Goal: Task Accomplishment & Management: Complete application form

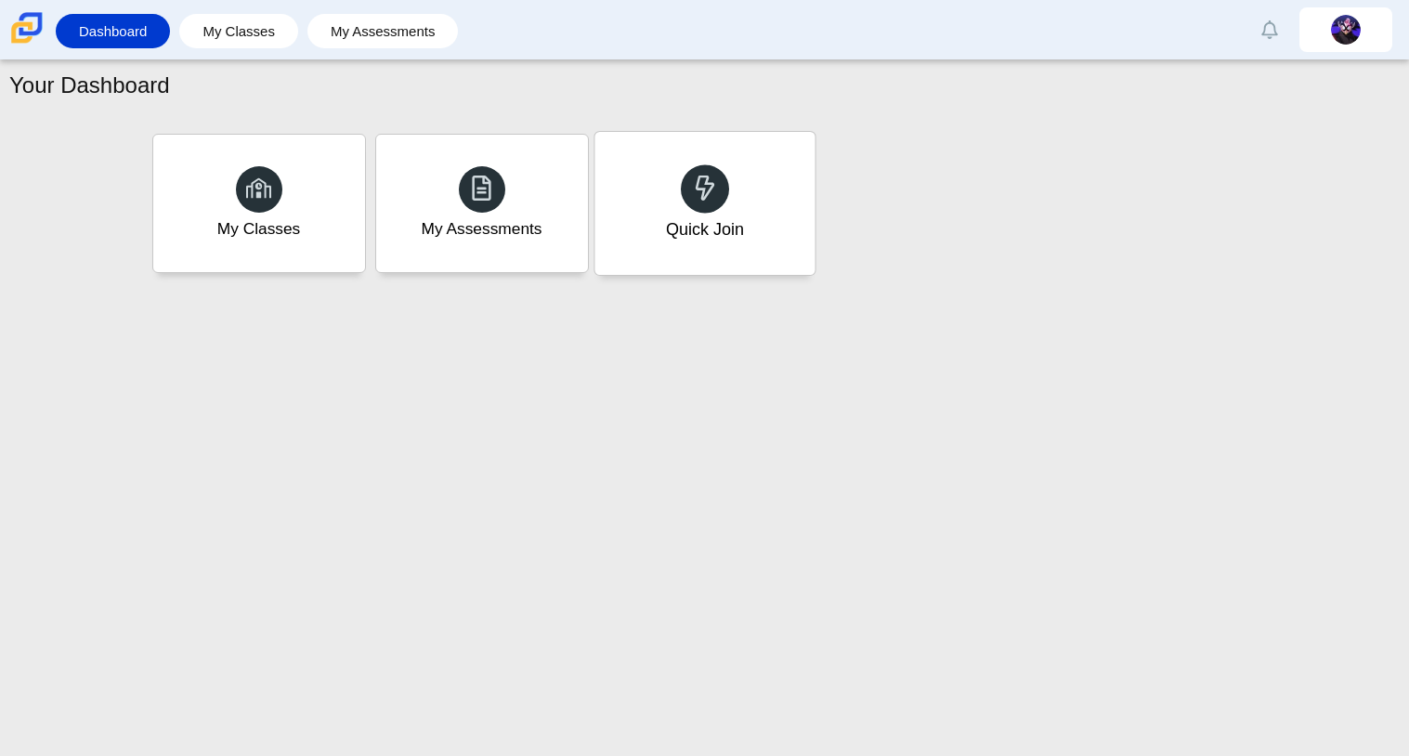
click at [717, 190] on div at bounding box center [705, 188] width 48 height 48
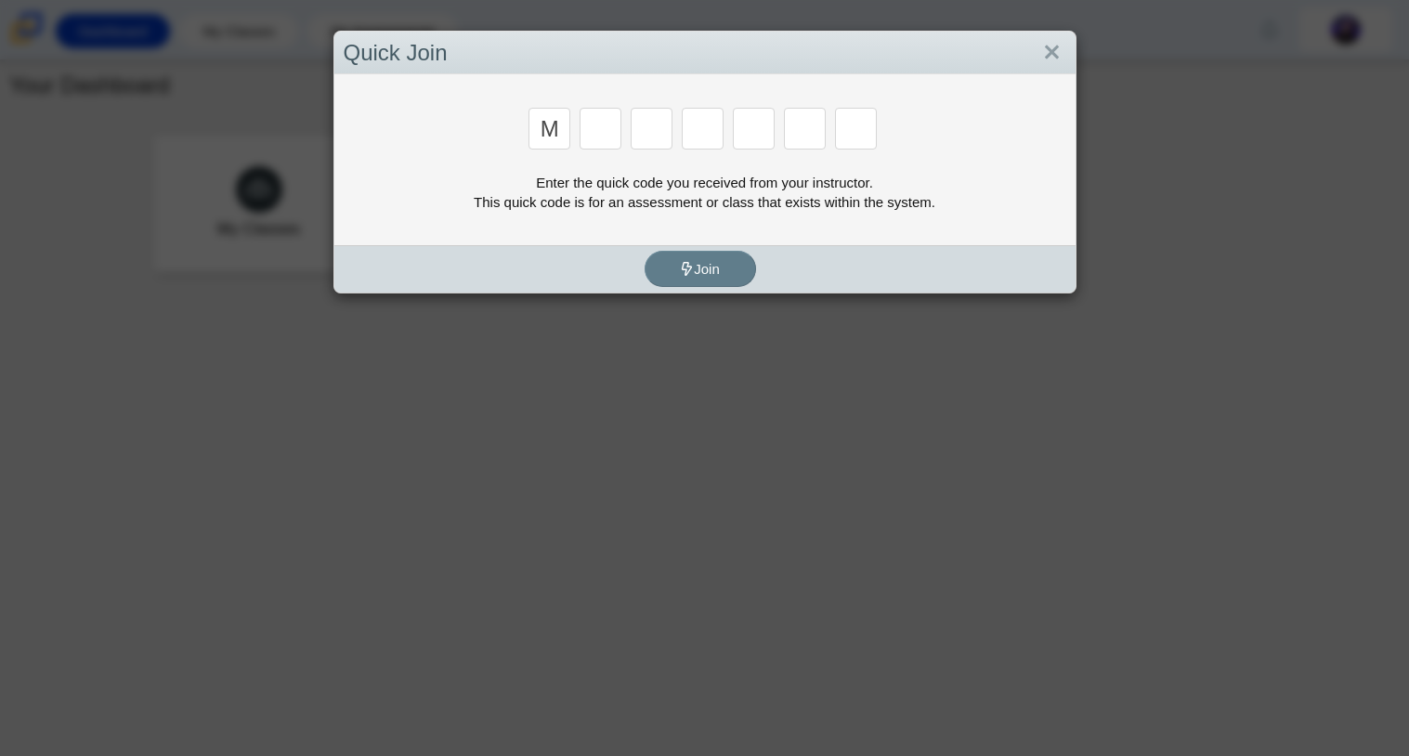
type input "m"
type input "7"
type input "e"
type input "3"
type input "e"
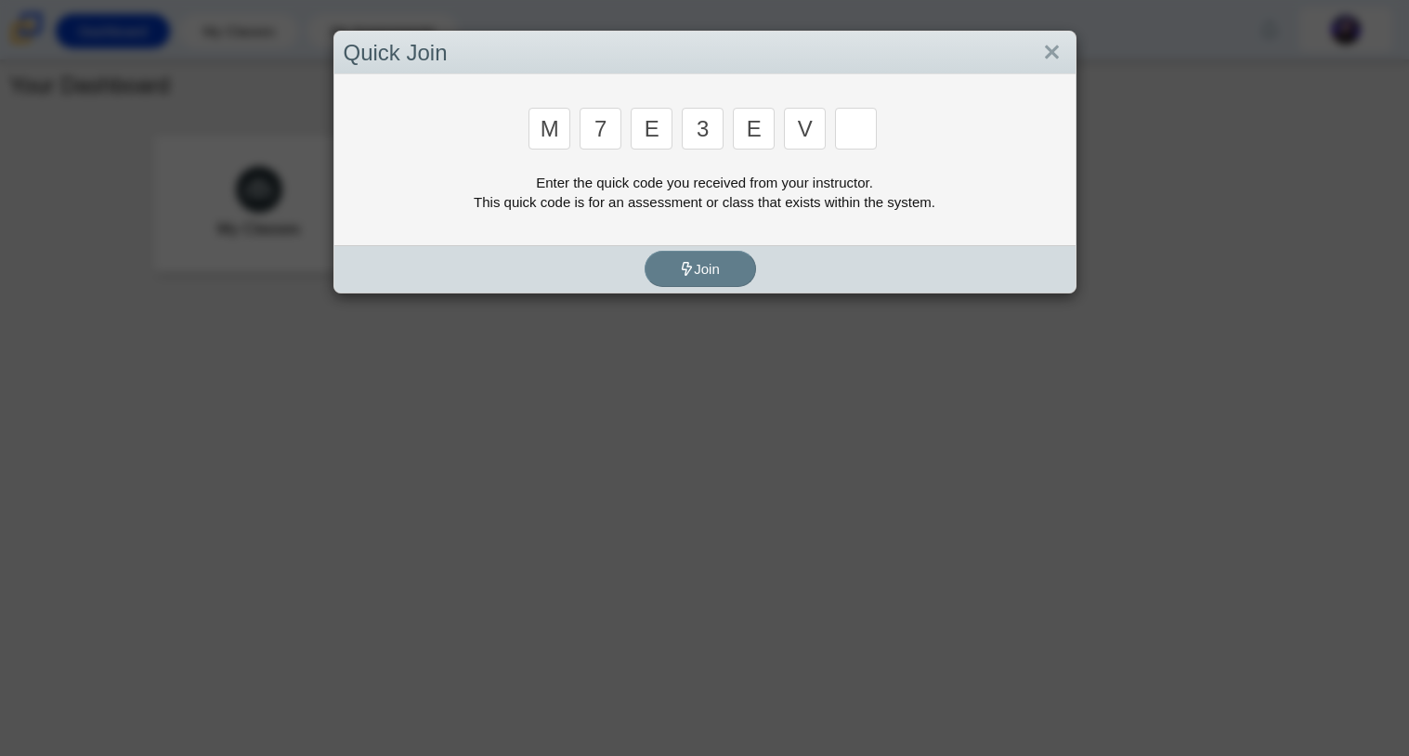
type input "v"
type input "w"
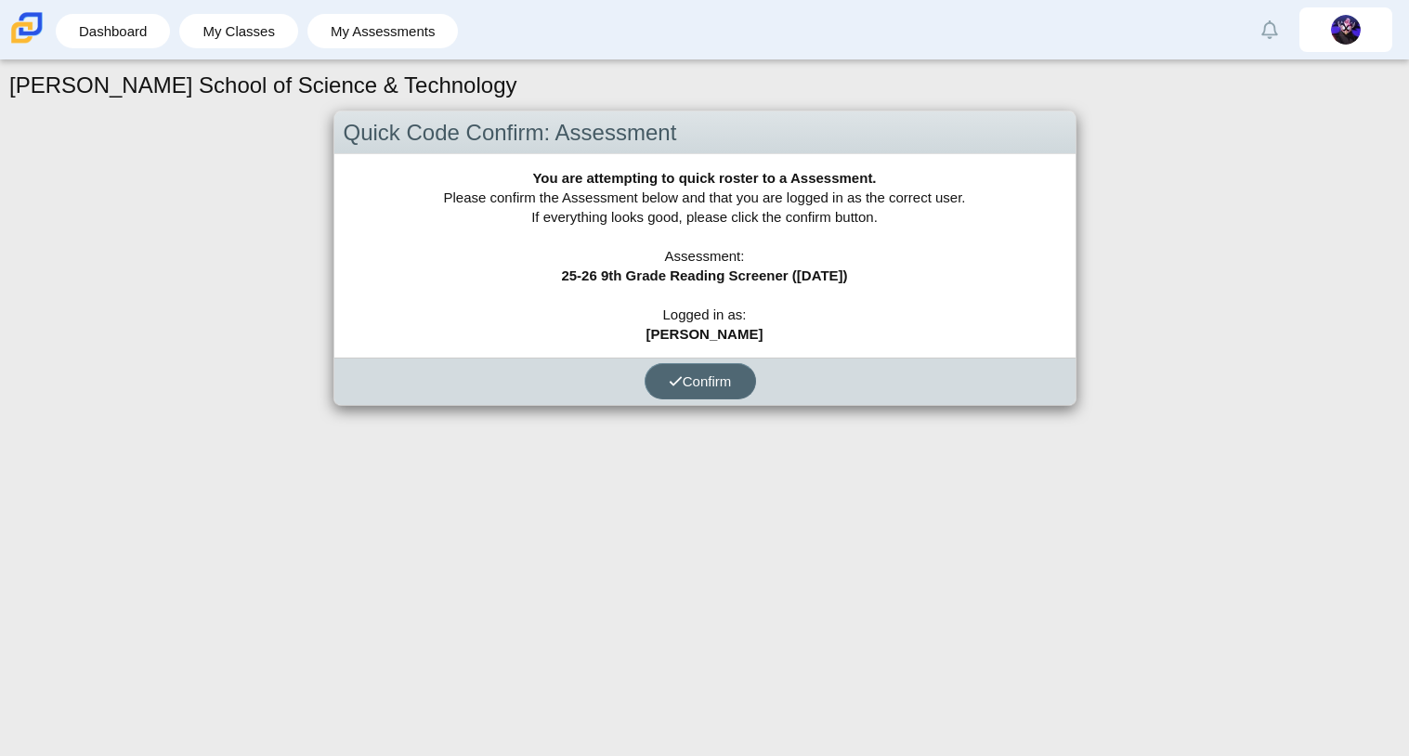
click at [673, 393] on button "Confirm" at bounding box center [700, 381] width 111 height 36
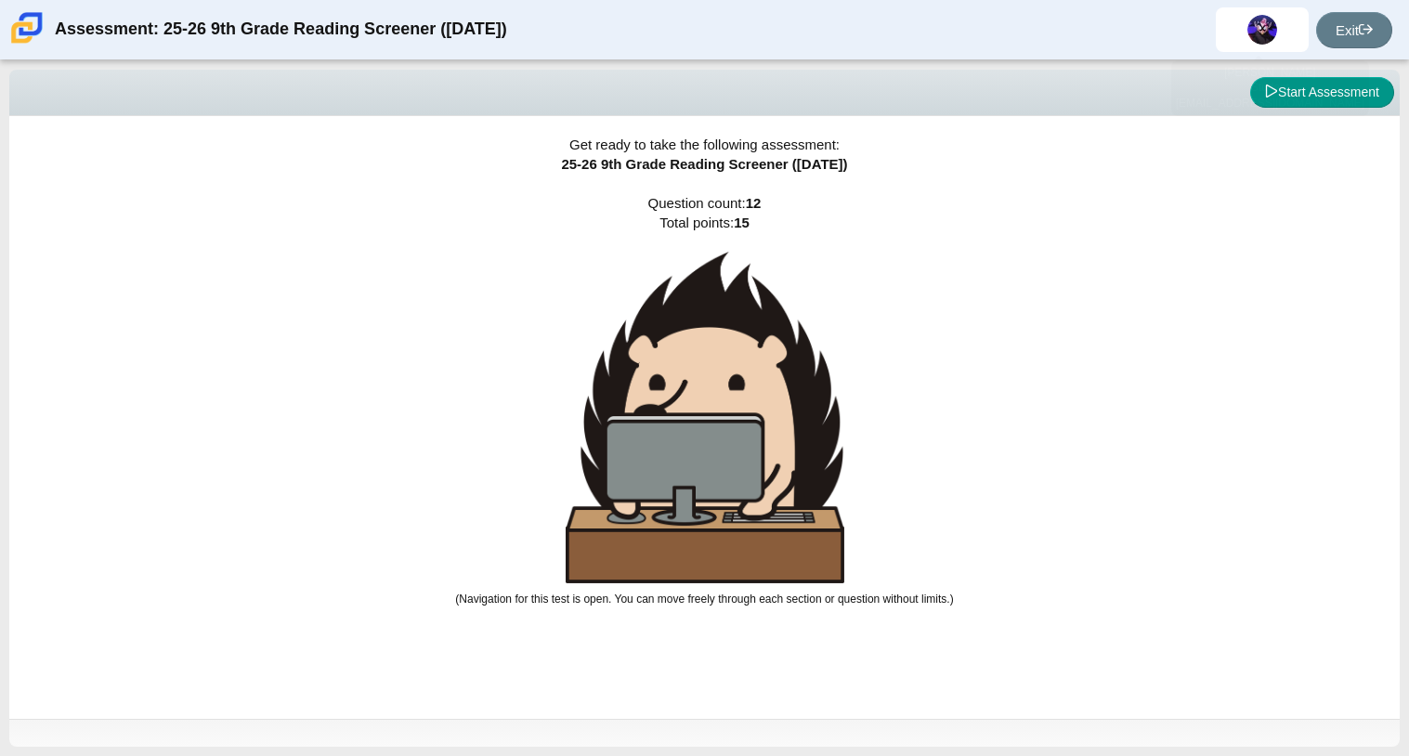
click at [1297, 85] on body "Assessment: 25-26 9th Grade Reading Screener (August 2025) Exit Viewing Questio…" at bounding box center [704, 378] width 1409 height 756
click at [1296, 90] on button "Start Assessment" at bounding box center [1322, 93] width 144 height 32
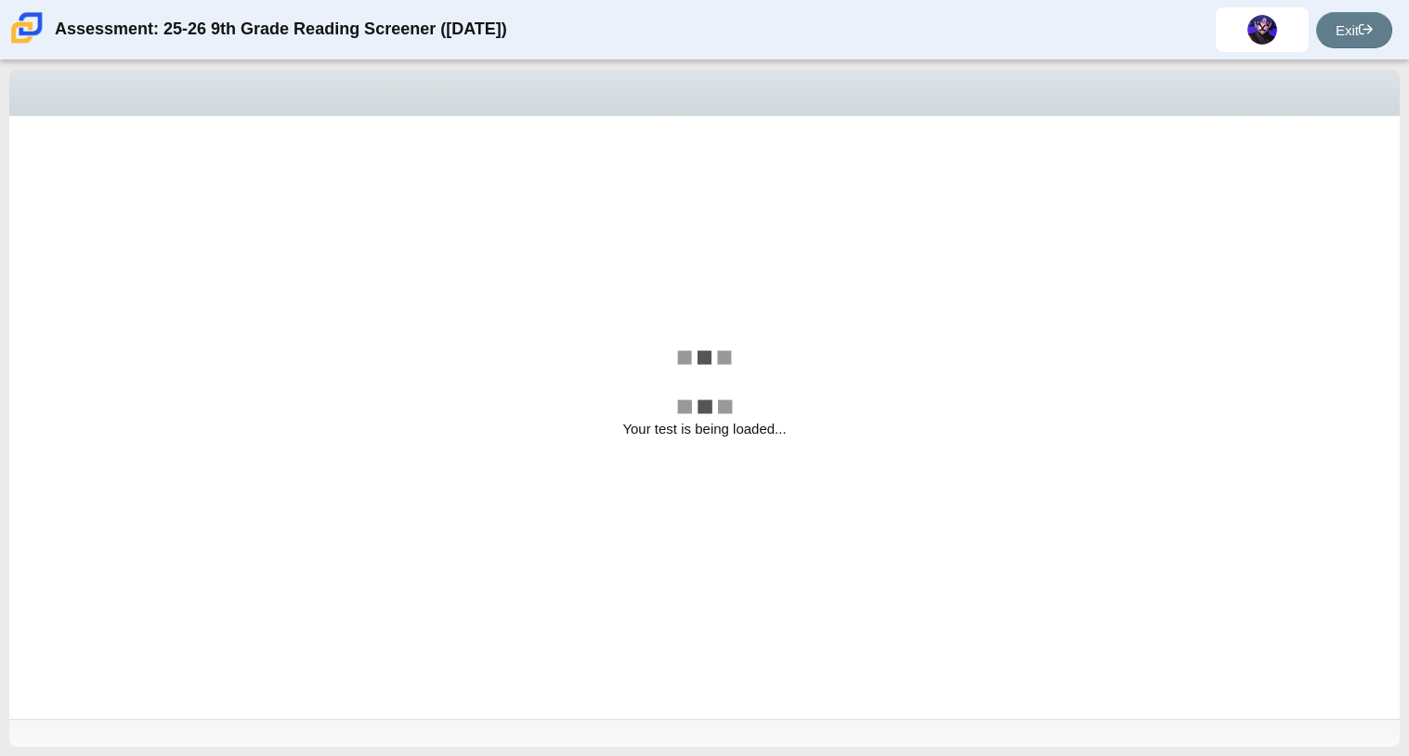
select select "ccc5b315-3c7c-471c-bf90-f22c8299c798"
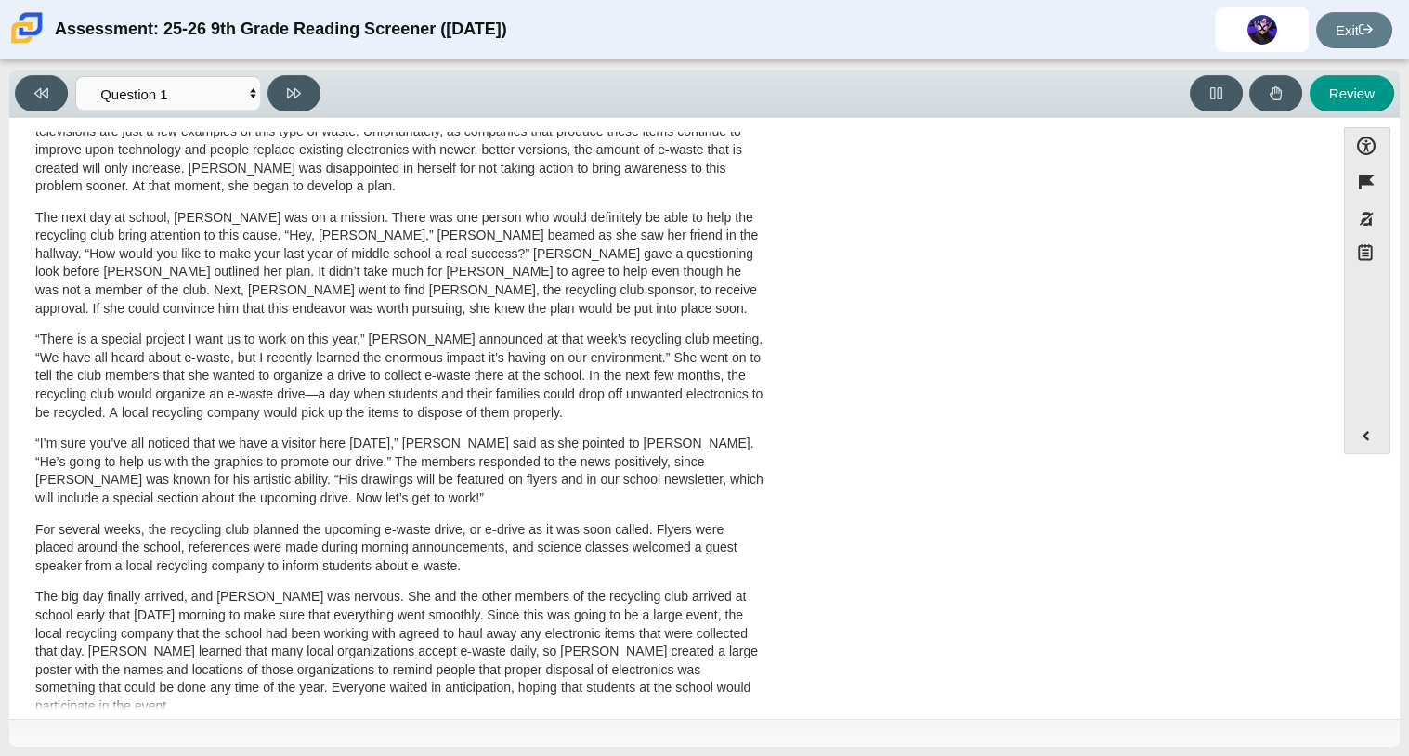
scroll to position [344, 0]
click at [179, 99] on select "Questions Question 1 Question 2 Question 3 Question 4 Question 5 Question 6 Que…" at bounding box center [168, 93] width 186 height 34
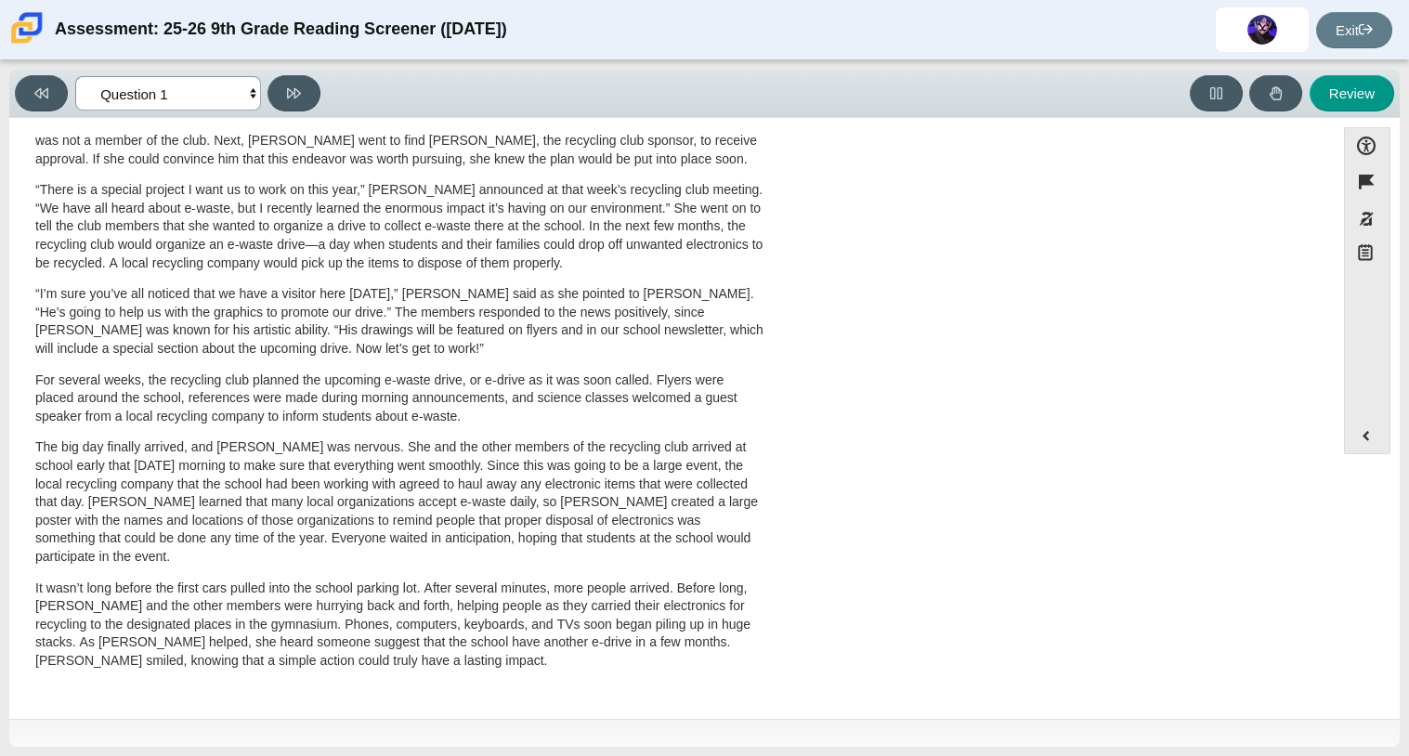
scroll to position [0, 0]
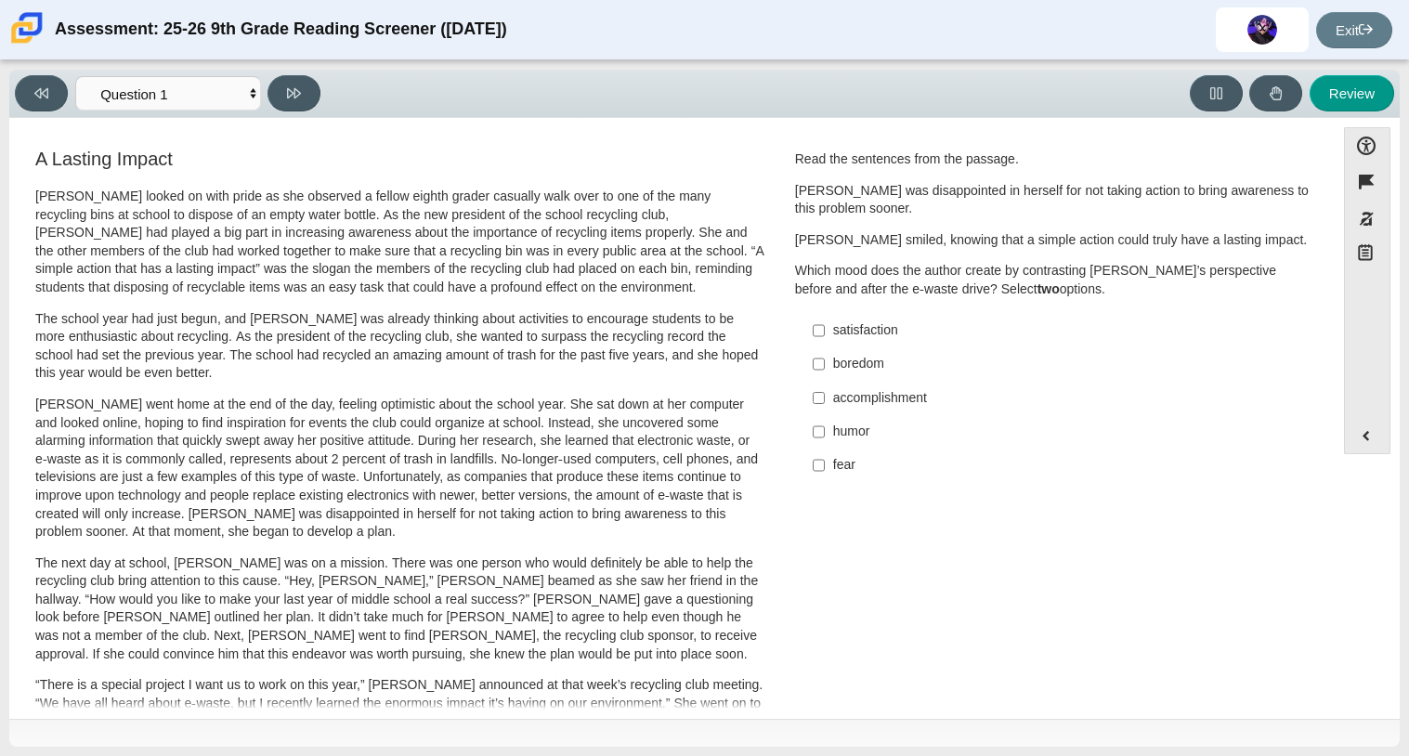
click at [838, 475] on label "fear fear" at bounding box center [1055, 465] width 510 height 33
click at [825, 475] on input "fear fear" at bounding box center [819, 465] width 12 height 33
checkbox input "true"
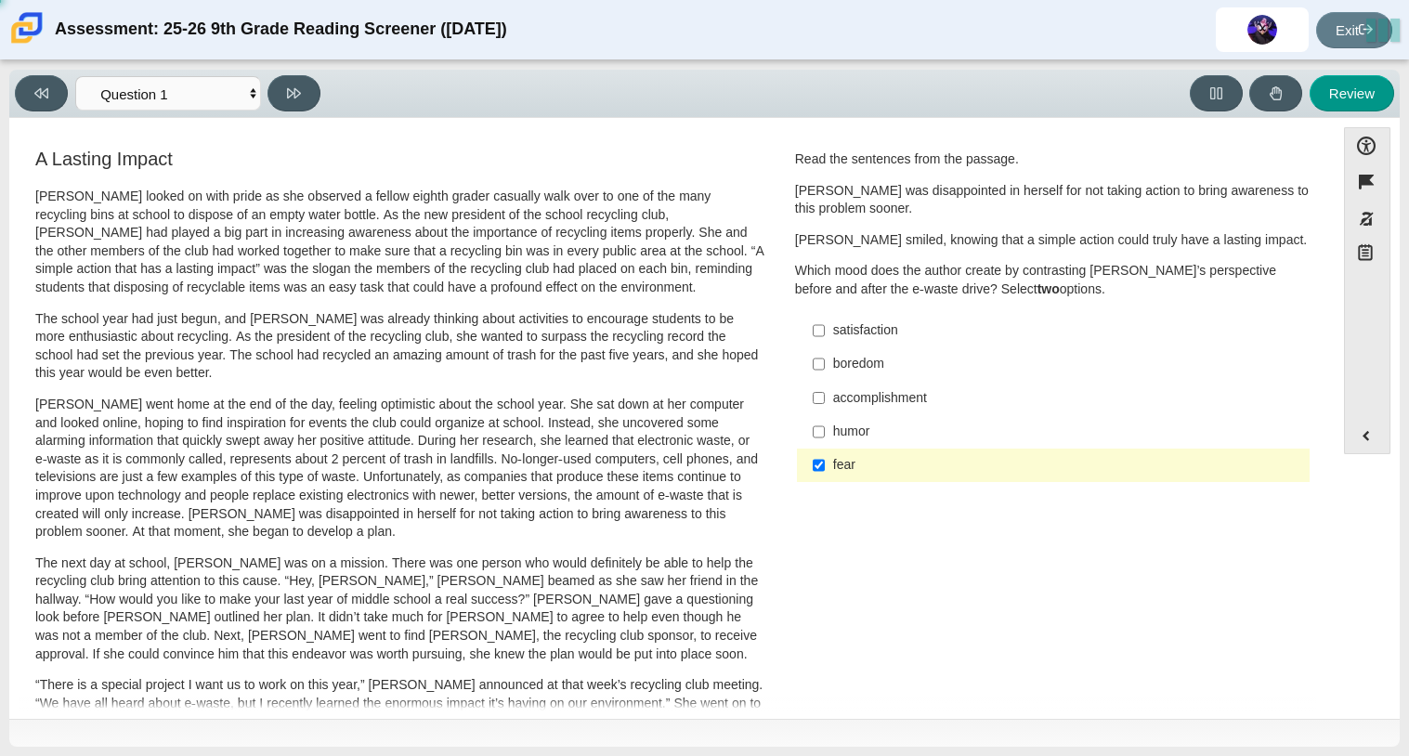
click at [881, 322] on div "satisfaction" at bounding box center [1067, 330] width 469 height 19
click at [825, 322] on input "satisfaction satisfaction" at bounding box center [819, 330] width 12 height 33
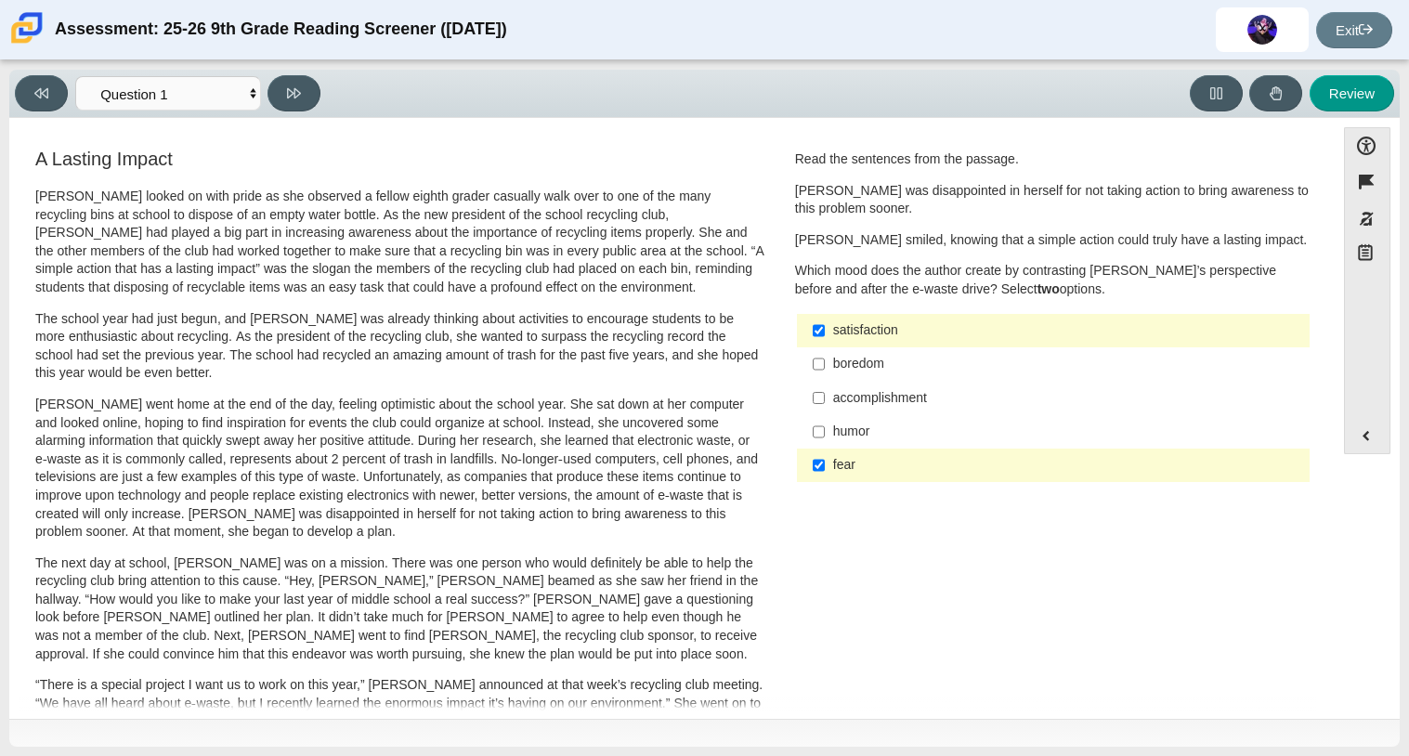
click at [804, 327] on label "satisfaction satisfaction" at bounding box center [1055, 330] width 510 height 33
click at [813, 327] on input "satisfaction satisfaction" at bounding box center [819, 330] width 12 height 33
checkbox input "false"
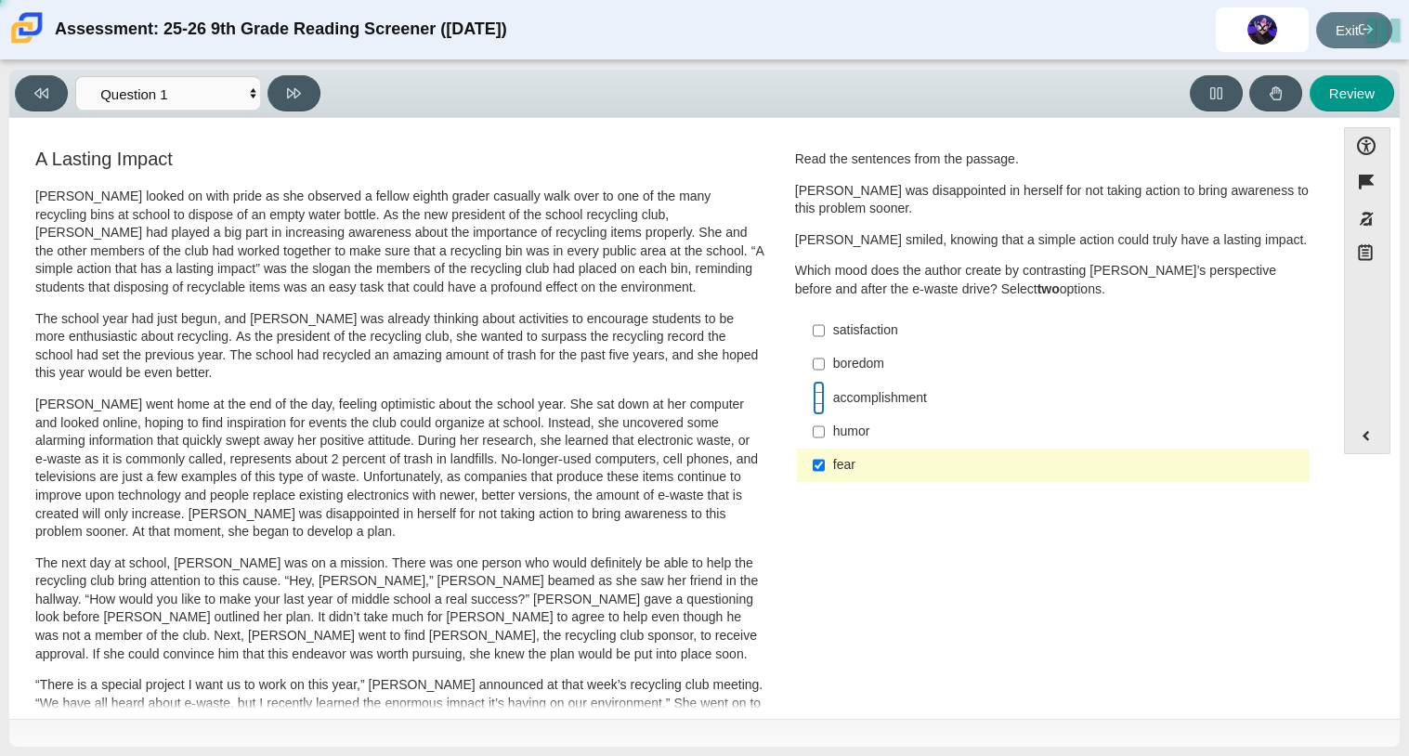
click at [818, 395] on input "accomplishment accomplishment" at bounding box center [819, 397] width 12 height 33
checkbox input "true"
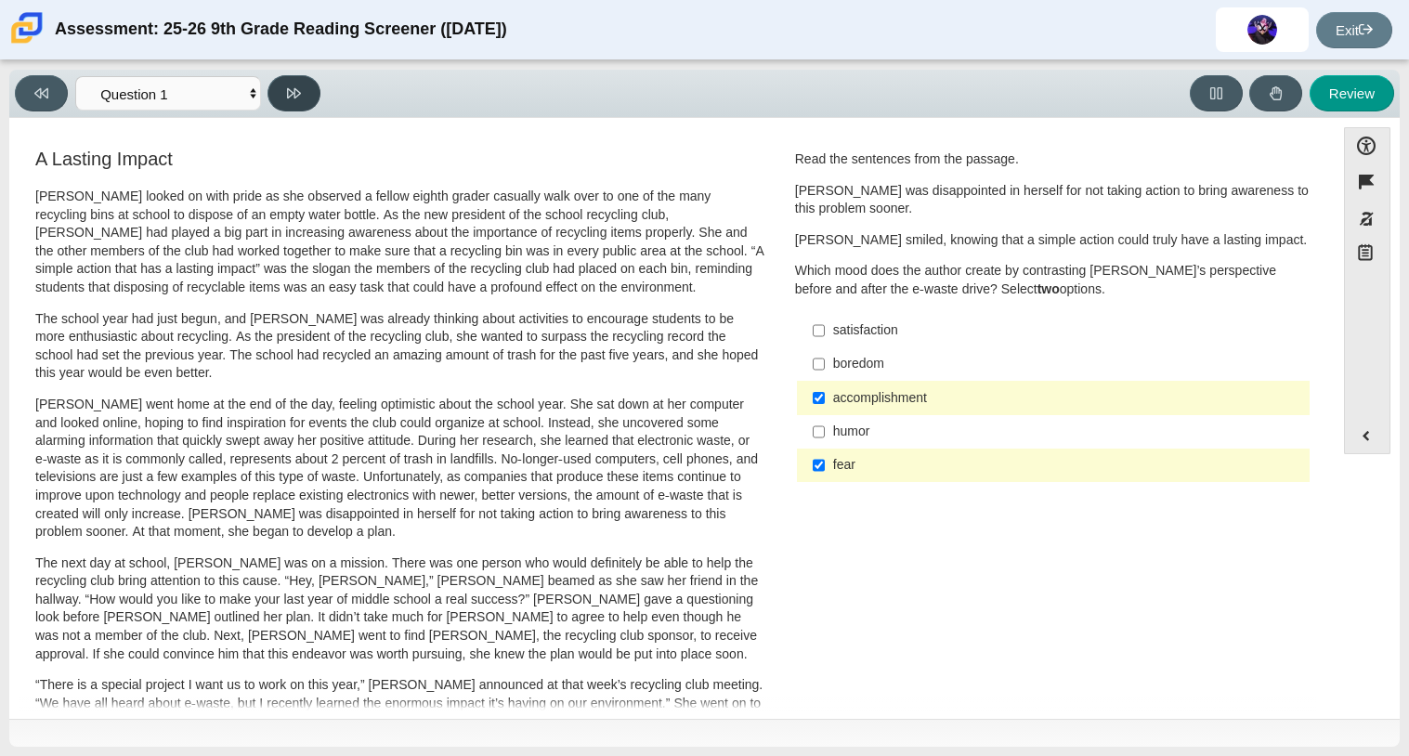
click at [291, 105] on button at bounding box center [293, 93] width 53 height 36
select select "0ff64528-ffd7-428d-b192-babfaadd44e8"
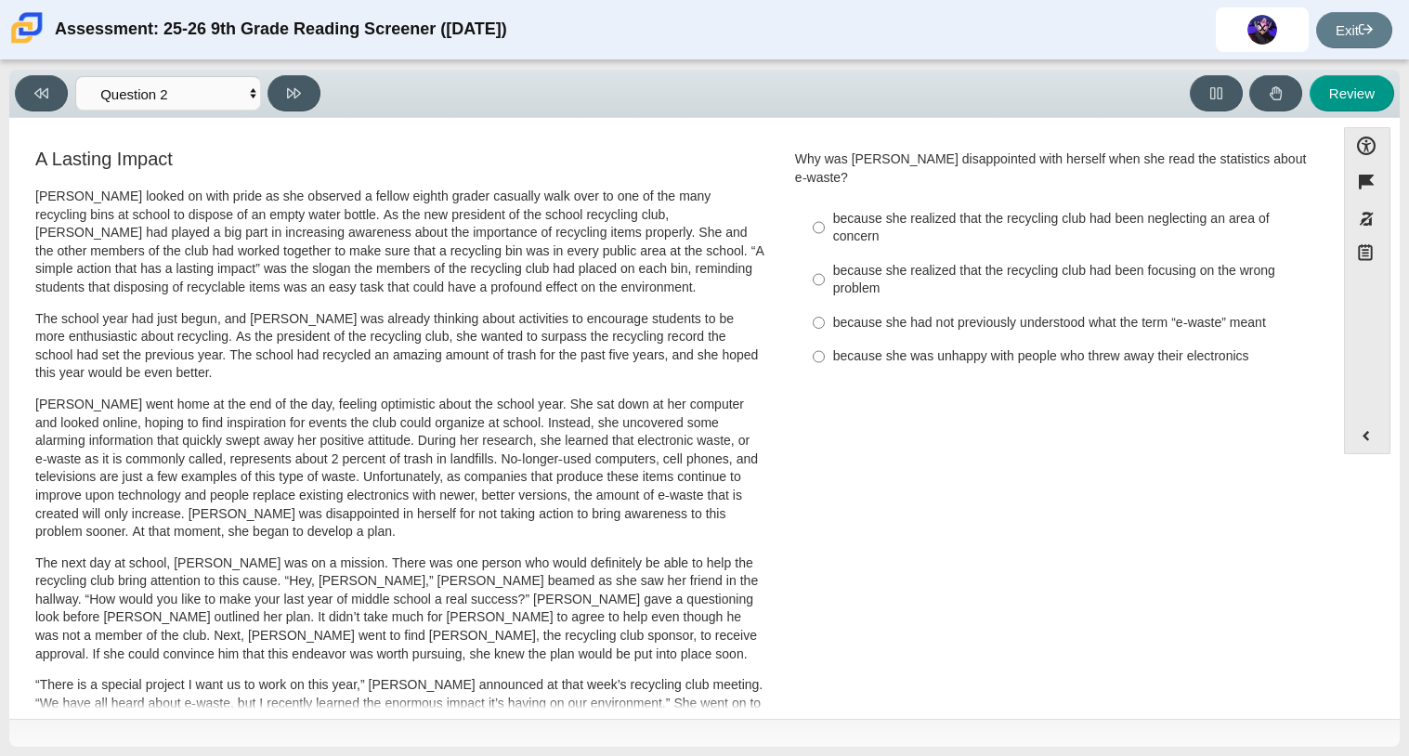
click at [833, 262] on div "because she realized that the recycling club had been focusing on the wrong pro…" at bounding box center [1067, 280] width 469 height 36
click at [825, 254] on input "because she realized that the recycling club had been focusing on the wrong pro…" at bounding box center [819, 280] width 12 height 52
radio input "true"
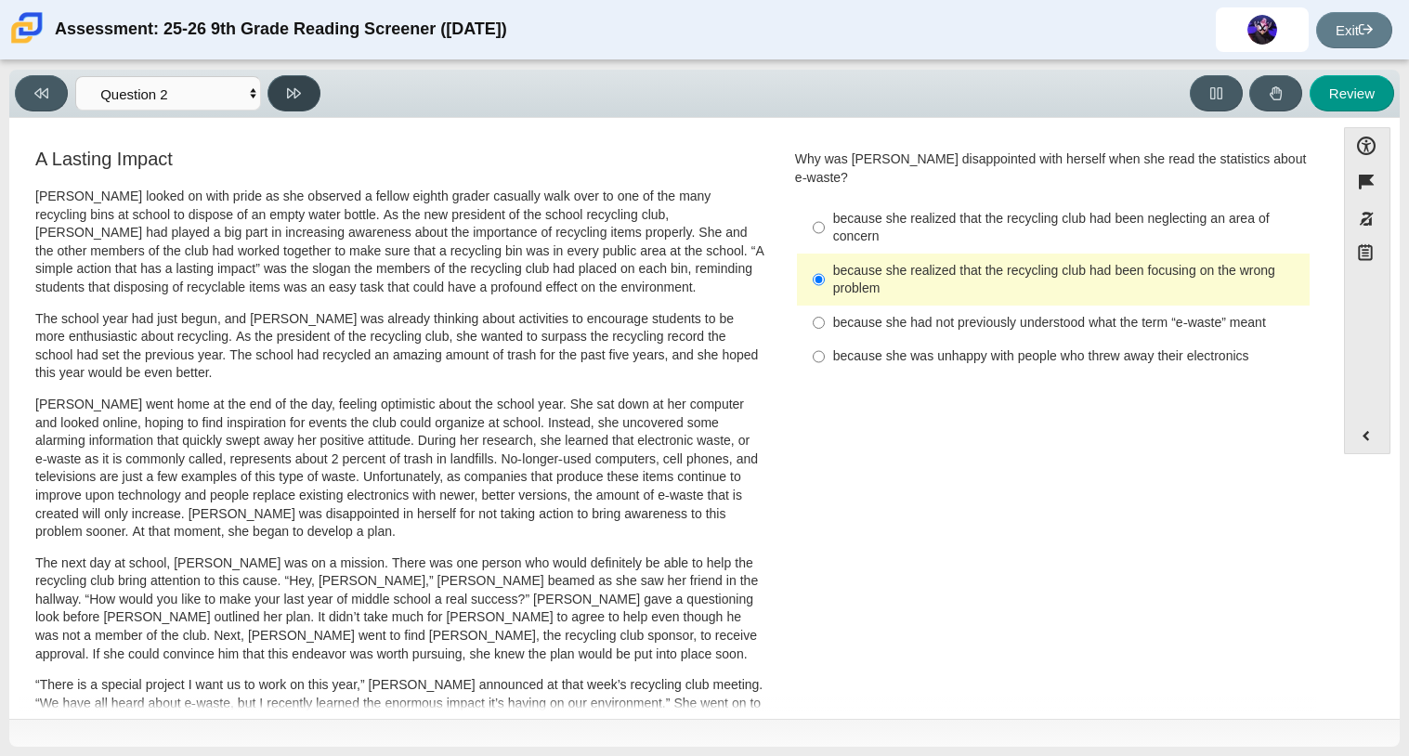
click at [298, 95] on icon at bounding box center [294, 93] width 14 height 14
select select "7ce3d843-6974-4858-901c-1ff39630e843"
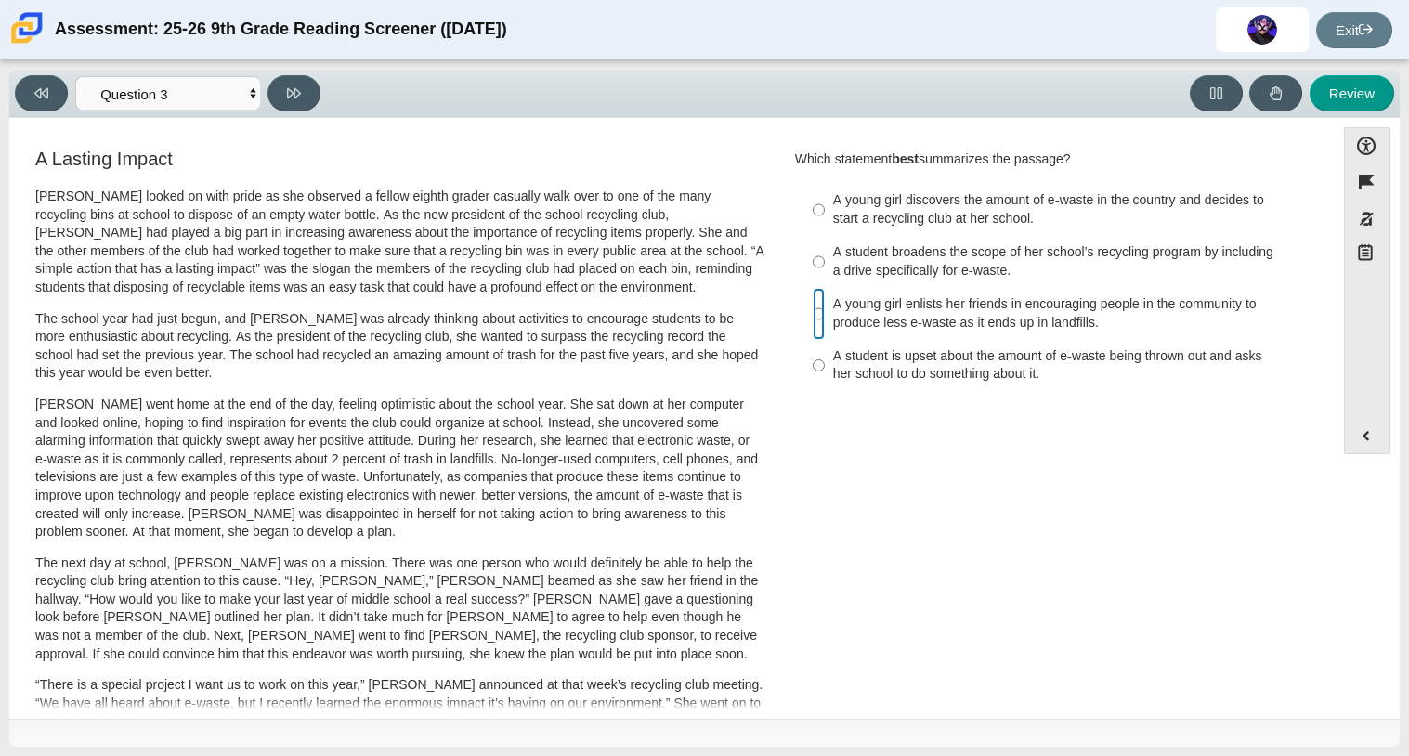
click at [813, 312] on input "A young girl enlists her friends in encouraging people in the community to prod…" at bounding box center [819, 314] width 12 height 52
radio input "true"
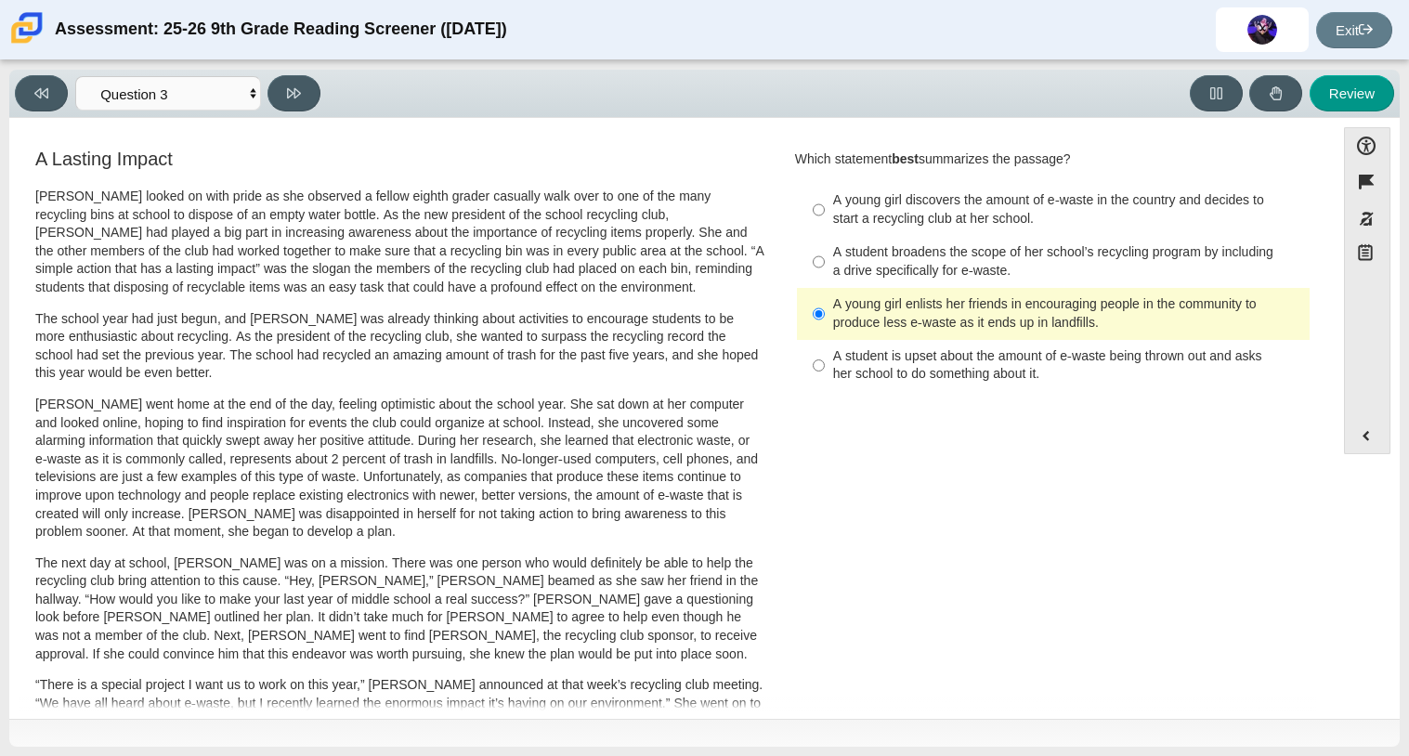
click at [840, 248] on div "A student broadens the scope of her school’s recycling program by including a d…" at bounding box center [1067, 261] width 469 height 36
click at [825, 248] on input "A student broadens the scope of her school’s recycling program by including a d…" at bounding box center [819, 262] width 12 height 52
radio input "true"
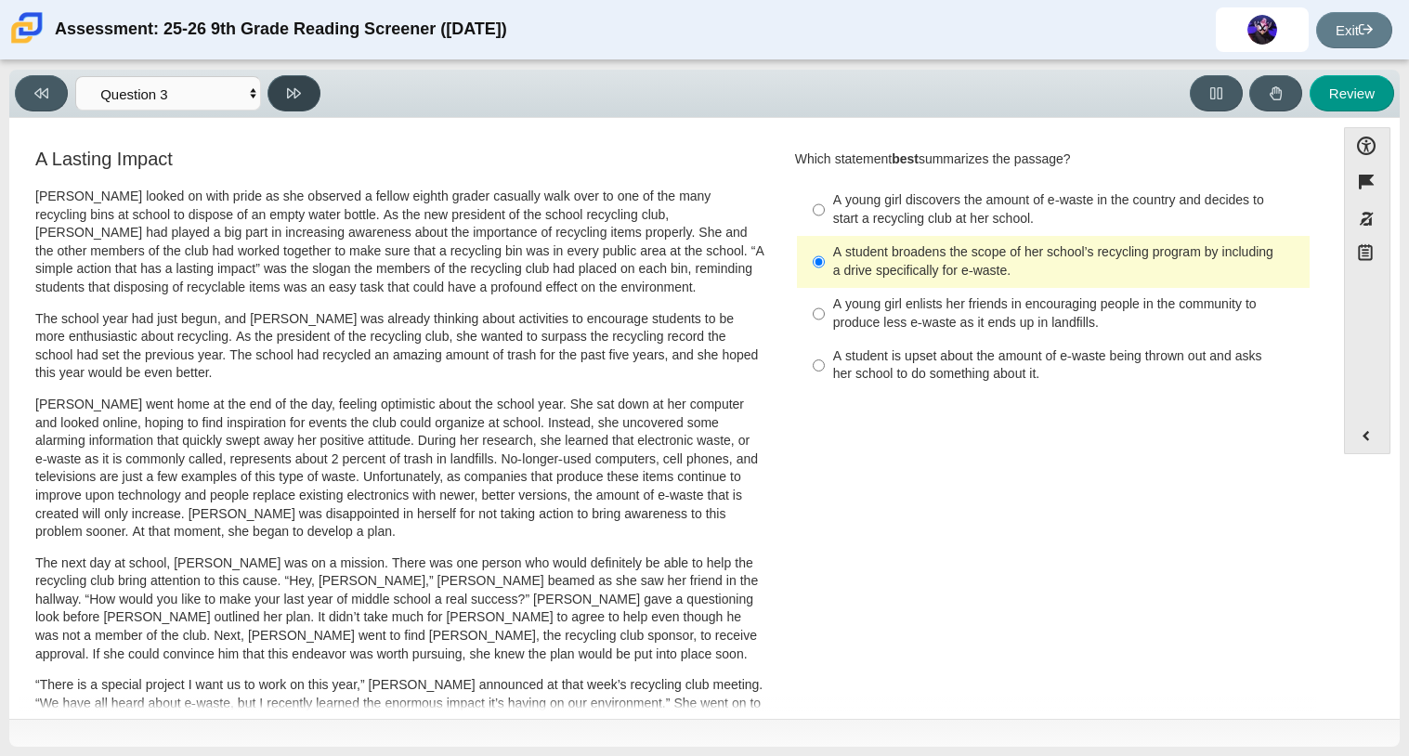
click at [287, 89] on icon at bounding box center [294, 93] width 14 height 14
select select "ca9ea0f1-49c5-4bd1-83b0-472c18652b42"
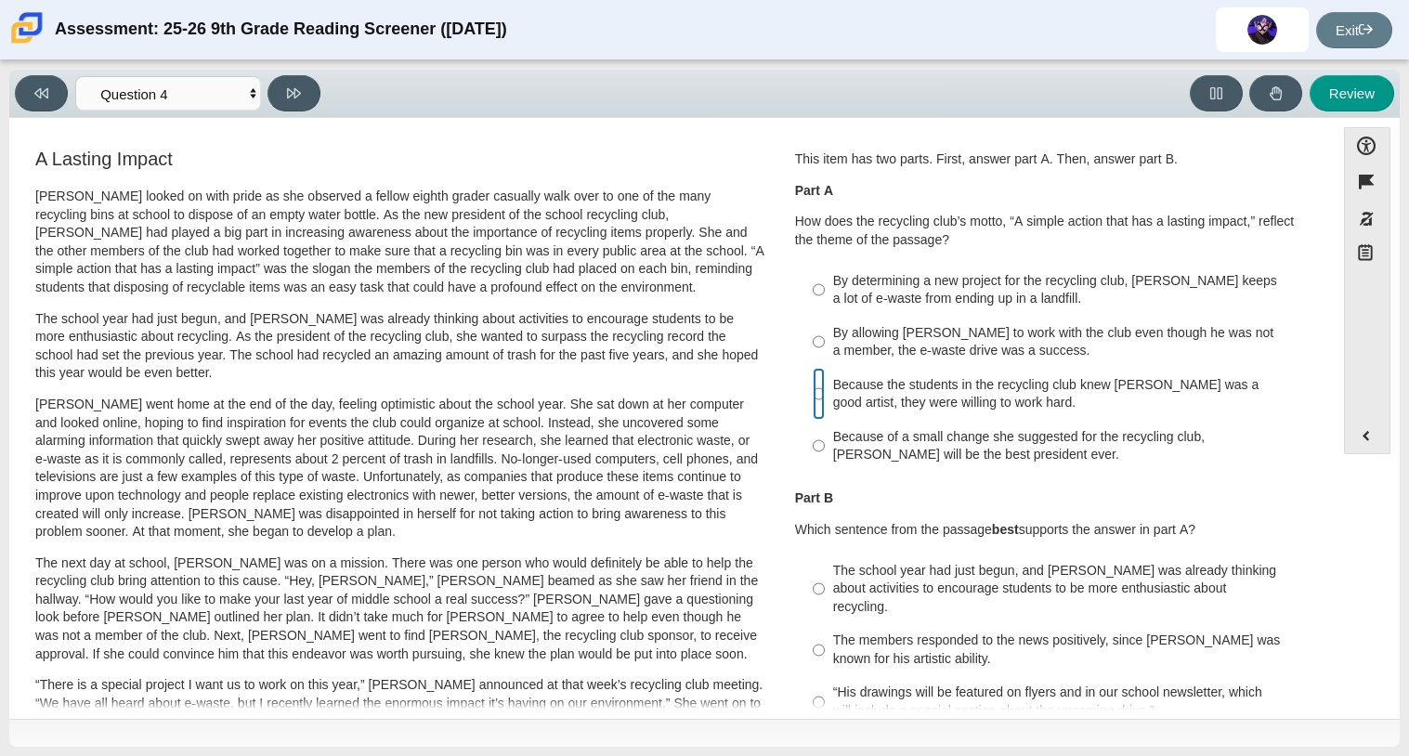
click at [813, 399] on input "Because the students in the recycling club knew Juan Carlos was a good artist, …" at bounding box center [819, 394] width 12 height 52
radio input "true"
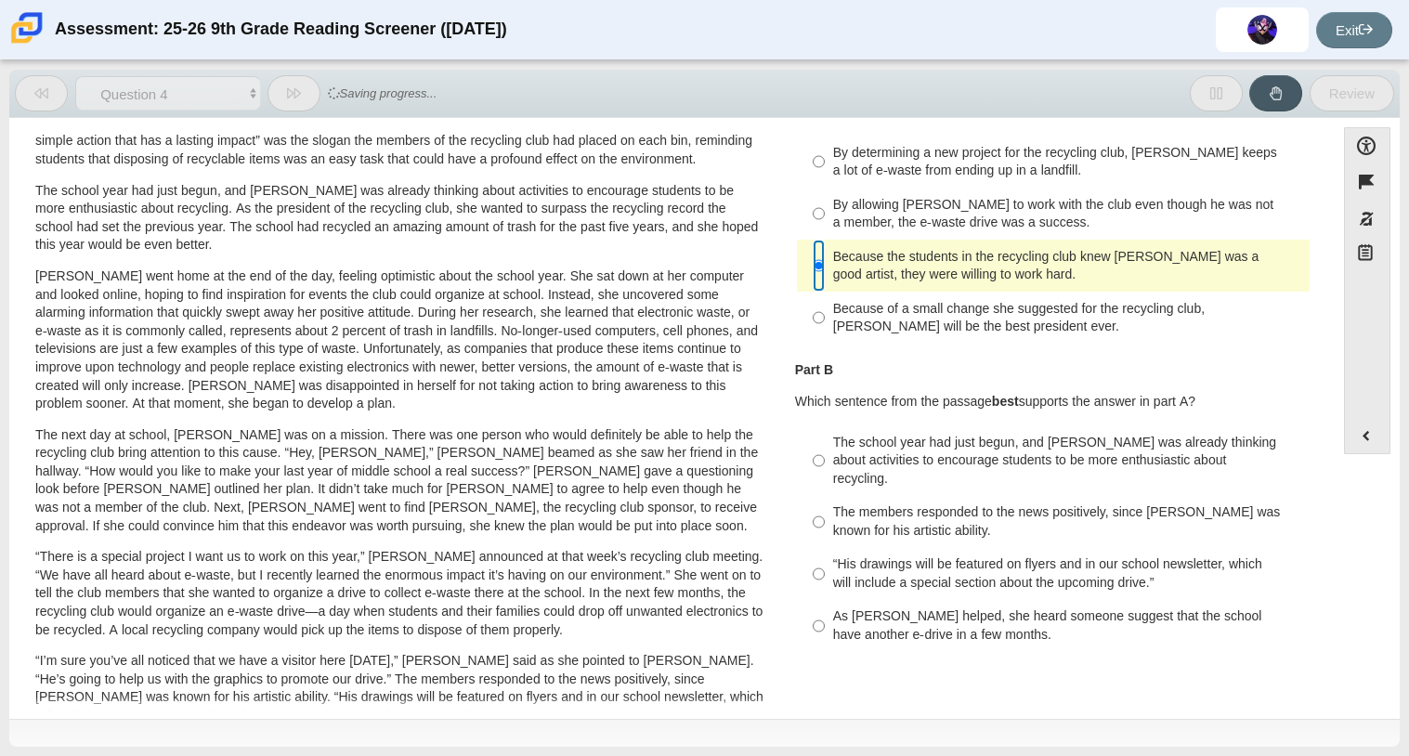
scroll to position [135, 0]
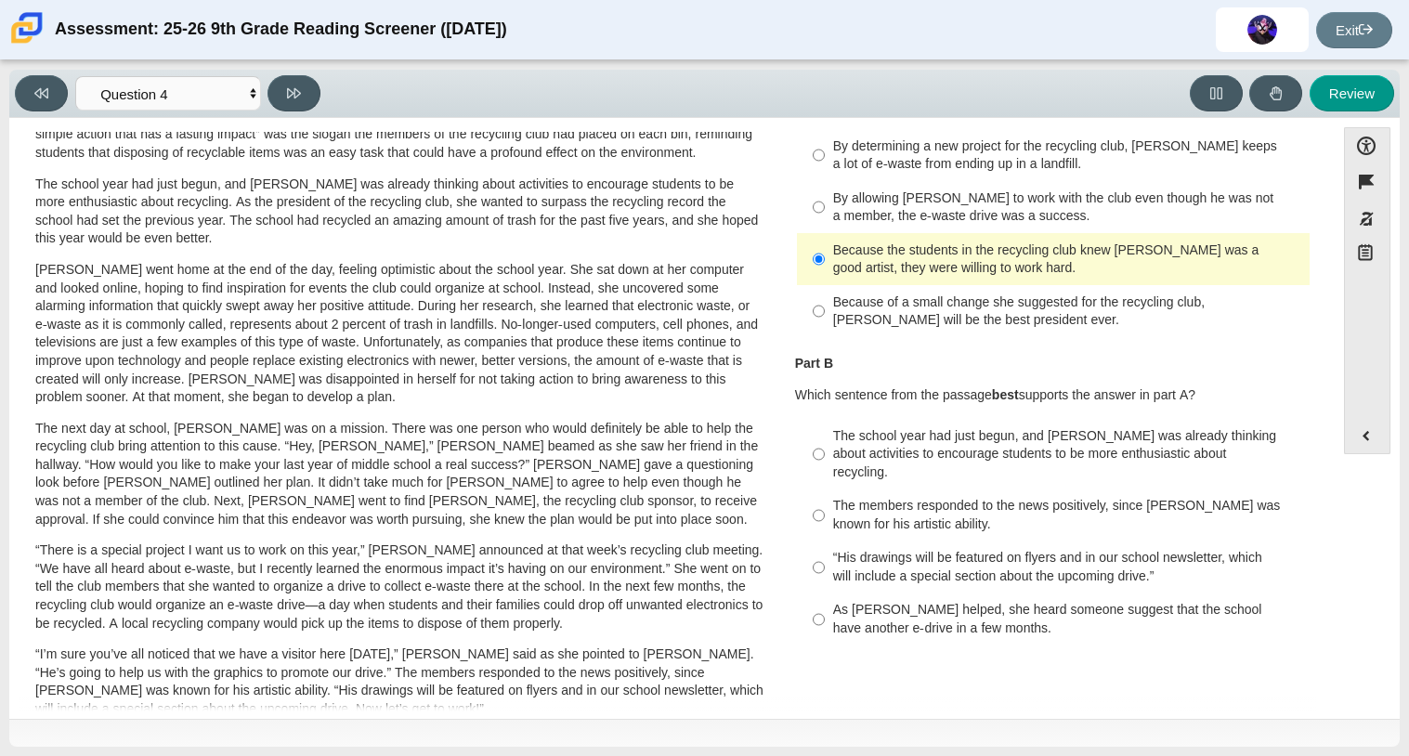
click at [833, 304] on div "Because of a small change she suggested for the recycling club, Scarlett will b…" at bounding box center [1067, 311] width 469 height 36
click at [825, 304] on input "Because of a small change she suggested for the recycling club, Scarlett will b…" at bounding box center [819, 311] width 12 height 52
radio input "true"
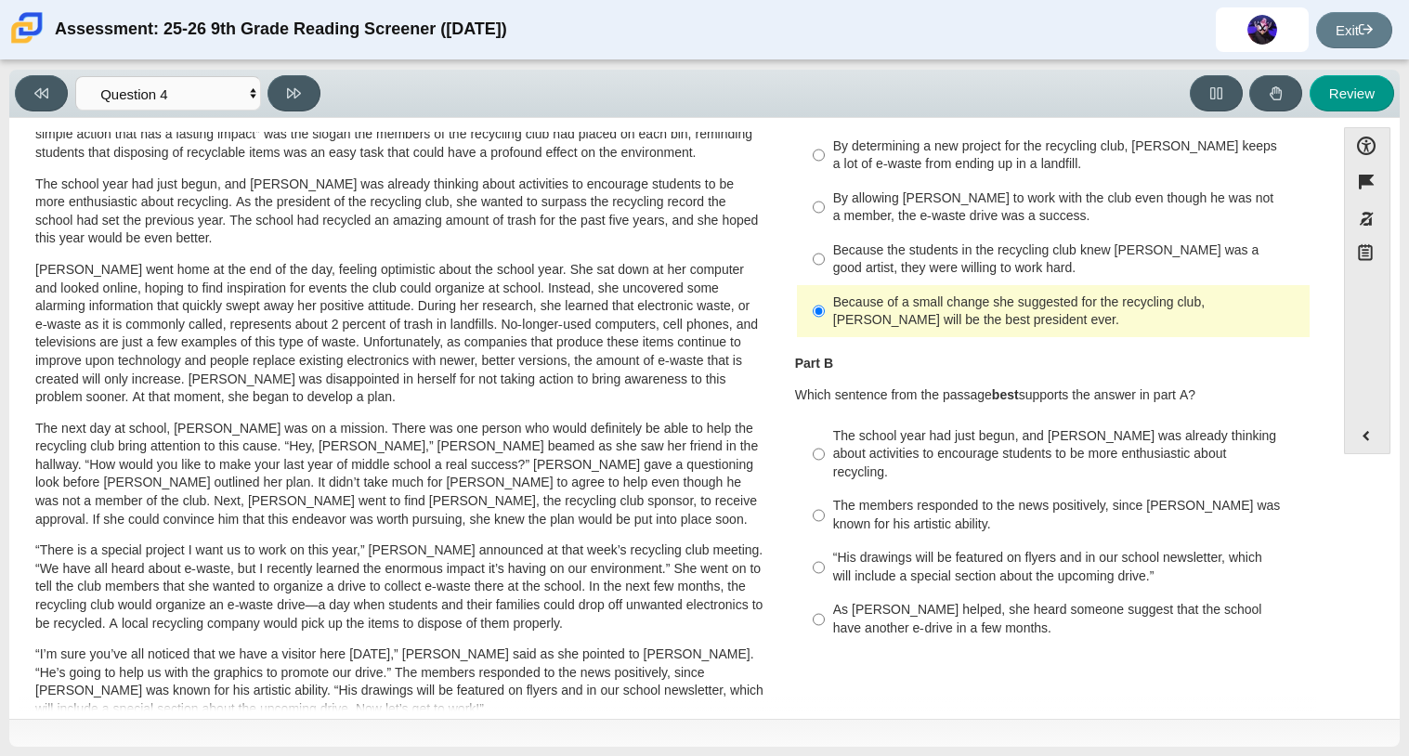
click at [820, 245] on label "Because the students in the recycling club knew Juan Carlos was a good artist, …" at bounding box center [1055, 259] width 510 height 52
click at [820, 245] on input "Because the students in the recycling club knew Juan Carlos was a good artist, …" at bounding box center [819, 259] width 12 height 52
radio input "true"
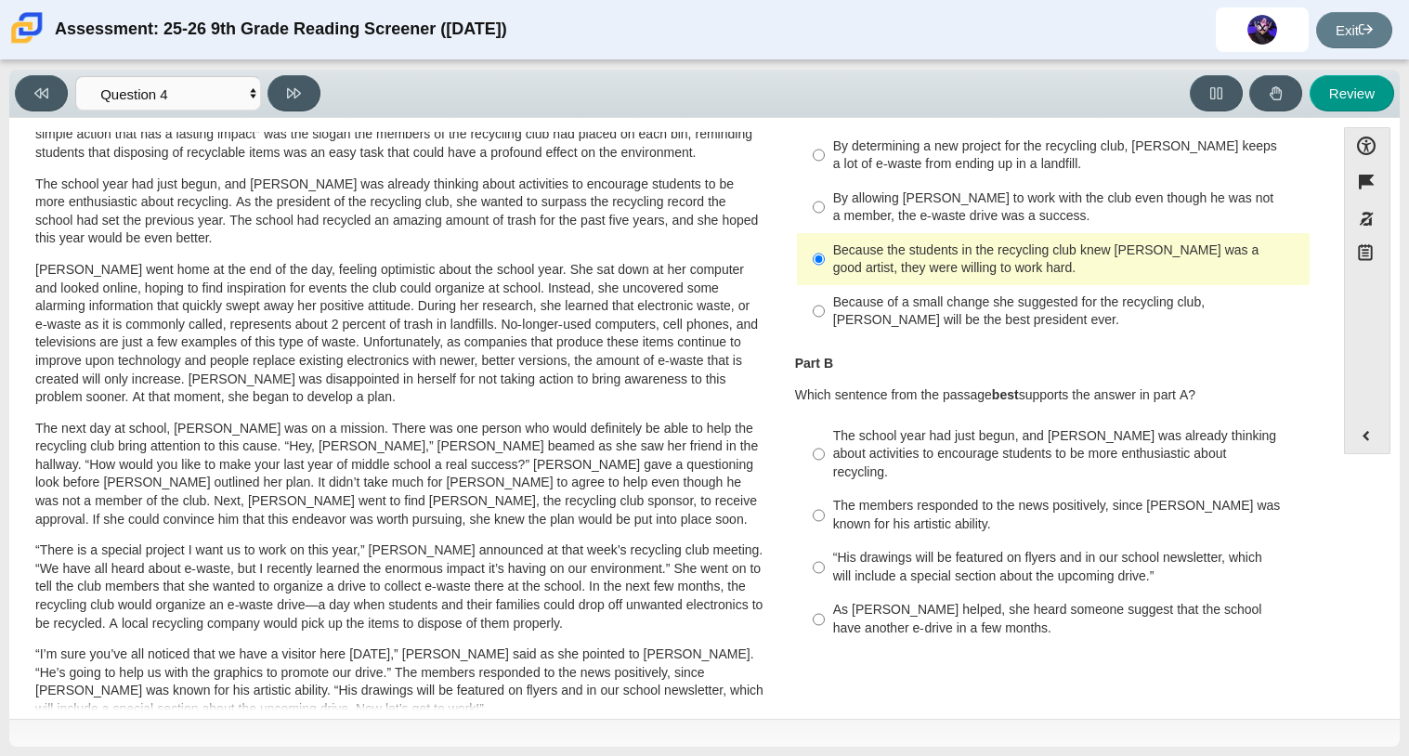
click at [821, 302] on label "Because of a small change she suggested for the recycling club, Scarlett will b…" at bounding box center [1055, 311] width 510 height 52
click at [821, 302] on input "Because of a small change she suggested for the recycling club, Scarlett will b…" at bounding box center [819, 311] width 12 height 52
radio input "true"
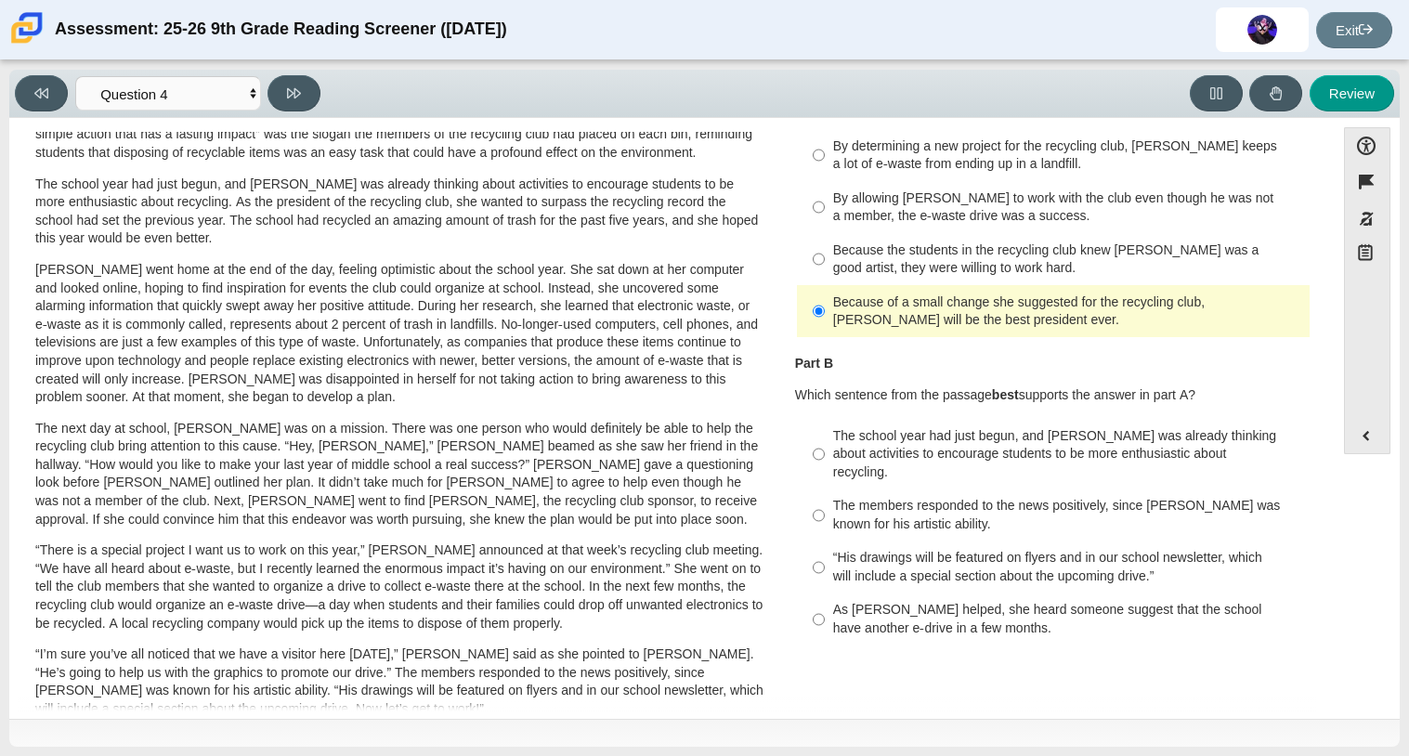
click at [819, 508] on label "The members responded to the news positively, since Juan Carlos was known for h…" at bounding box center [1055, 515] width 510 height 52
click at [819, 508] on input "The members responded to the news positively, since Juan Carlos was known for h…" at bounding box center [819, 515] width 12 height 52
radio input "true"
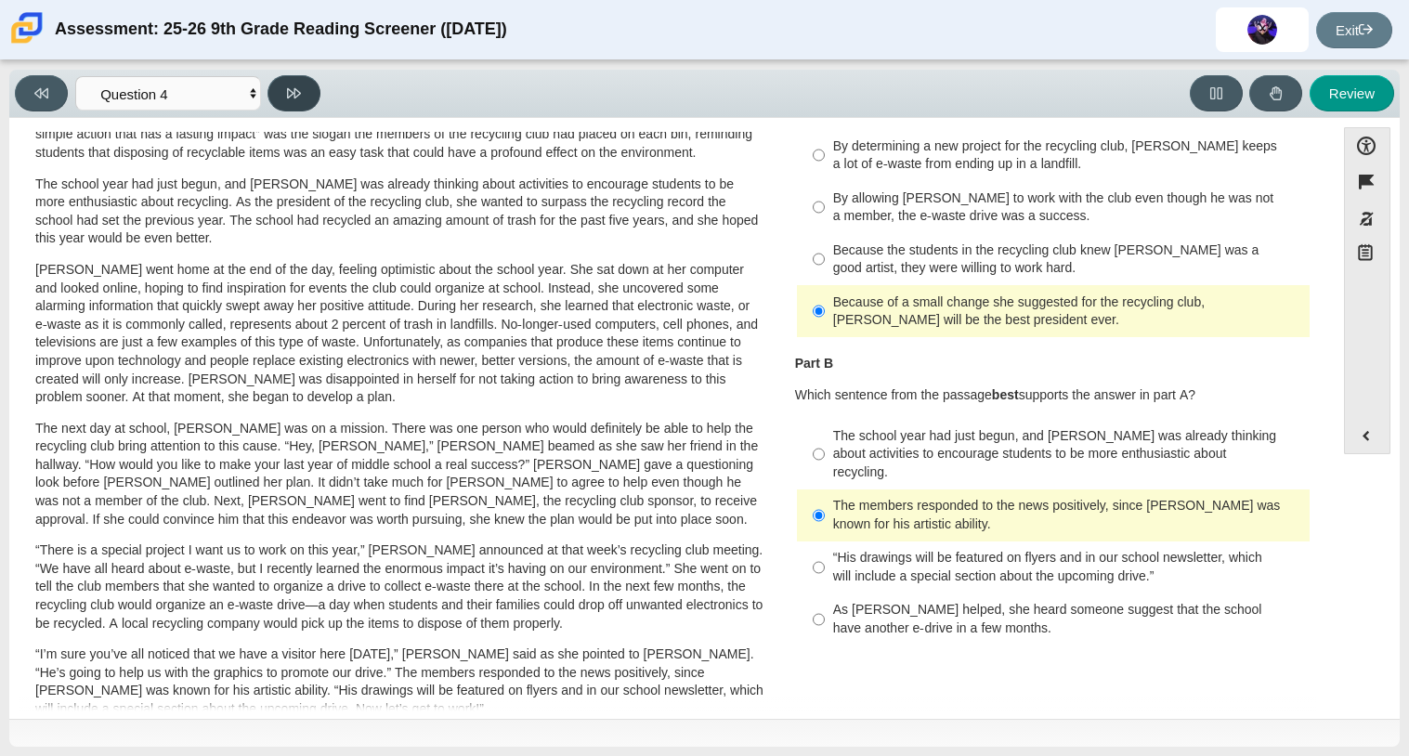
click at [303, 88] on button at bounding box center [293, 93] width 53 height 36
select select "e41f1a79-e29f-4095-8030-a53364015bed"
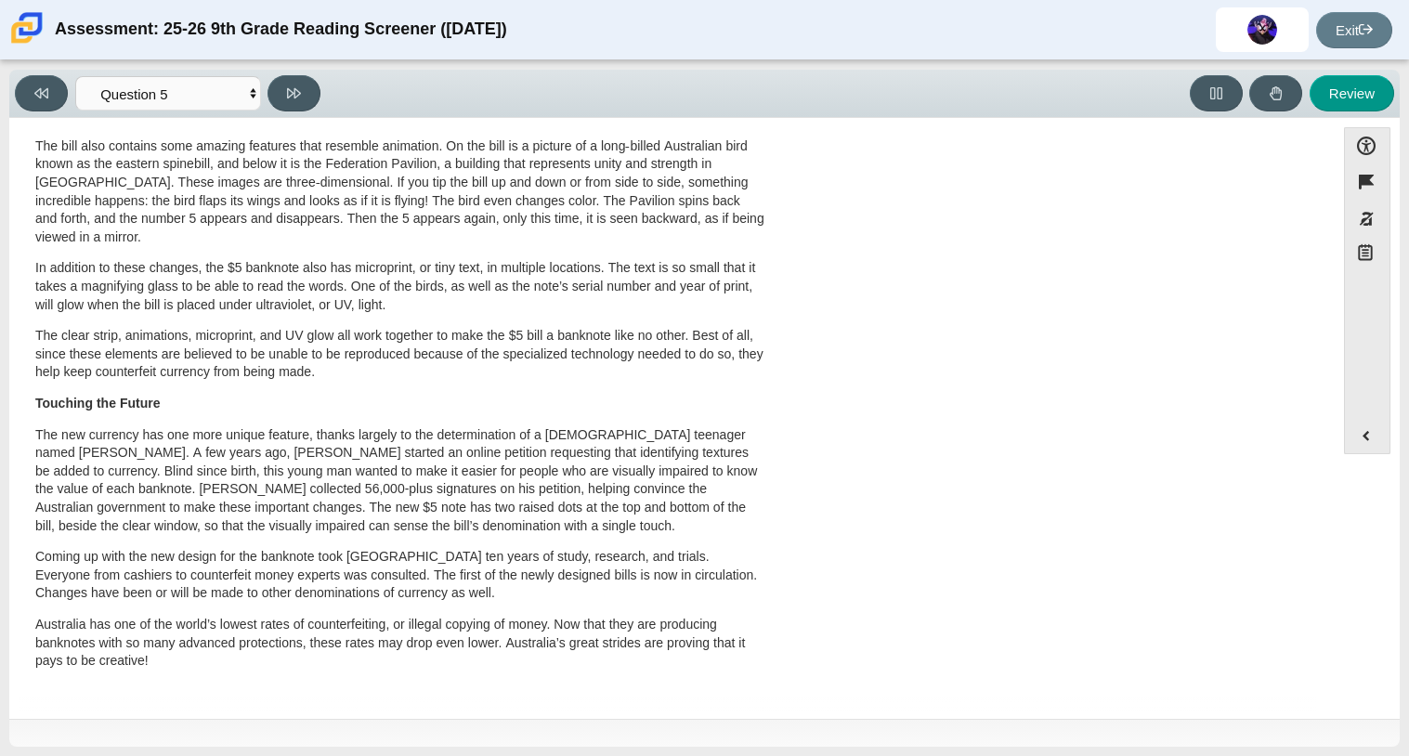
scroll to position [0, 0]
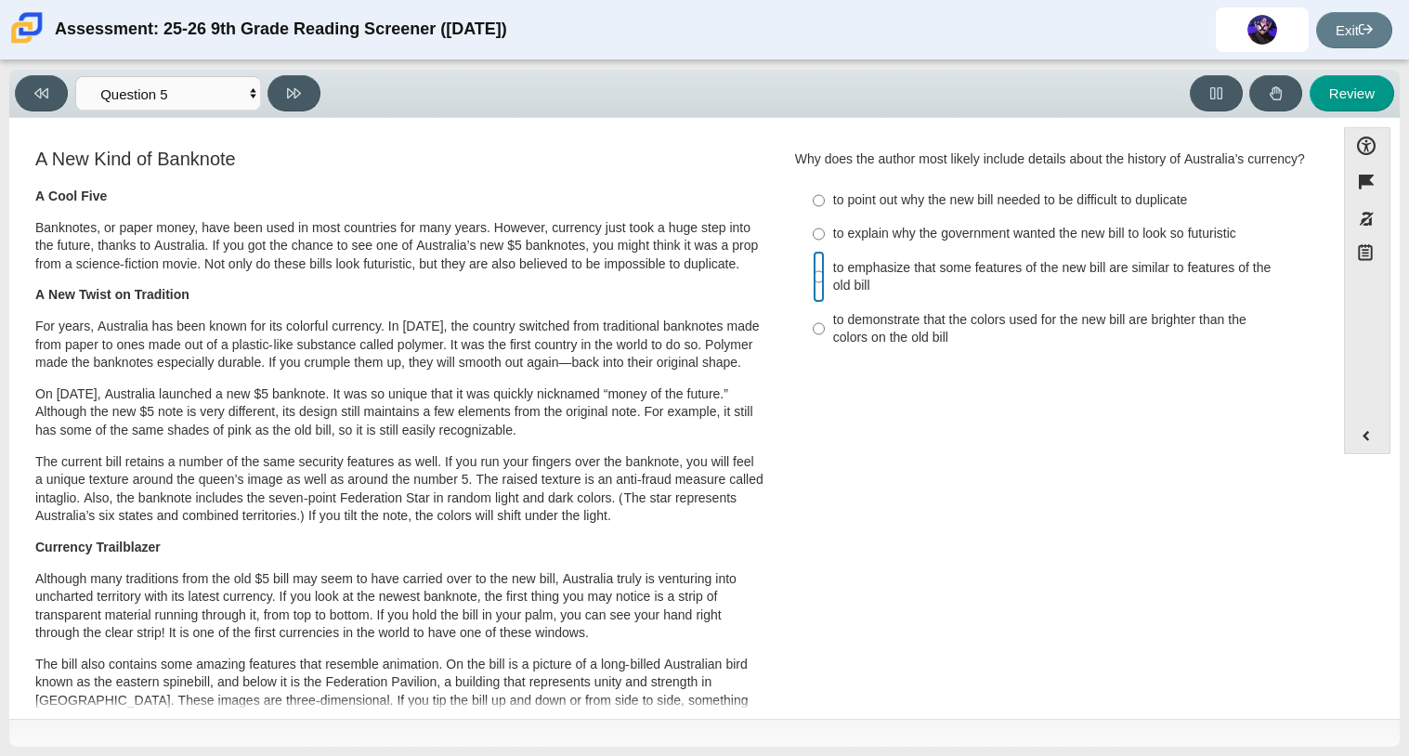
click at [813, 303] on input "to emphasize that some features of the new bill are similar to features of the …" at bounding box center [819, 277] width 12 height 52
radio input "true"
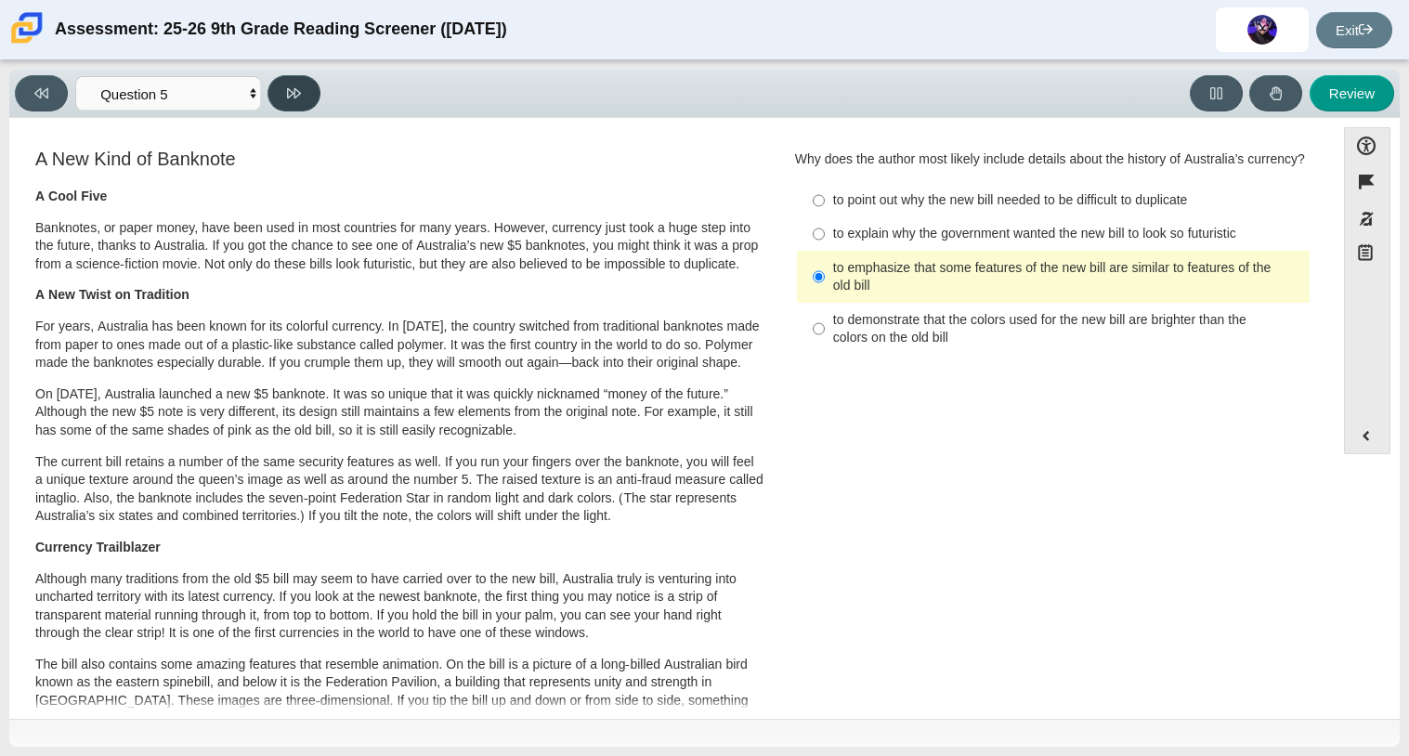
click at [291, 97] on icon at bounding box center [294, 93] width 14 height 14
select select "69146e31-7b3d-4a3e-9ce6-f30c24342ae0"
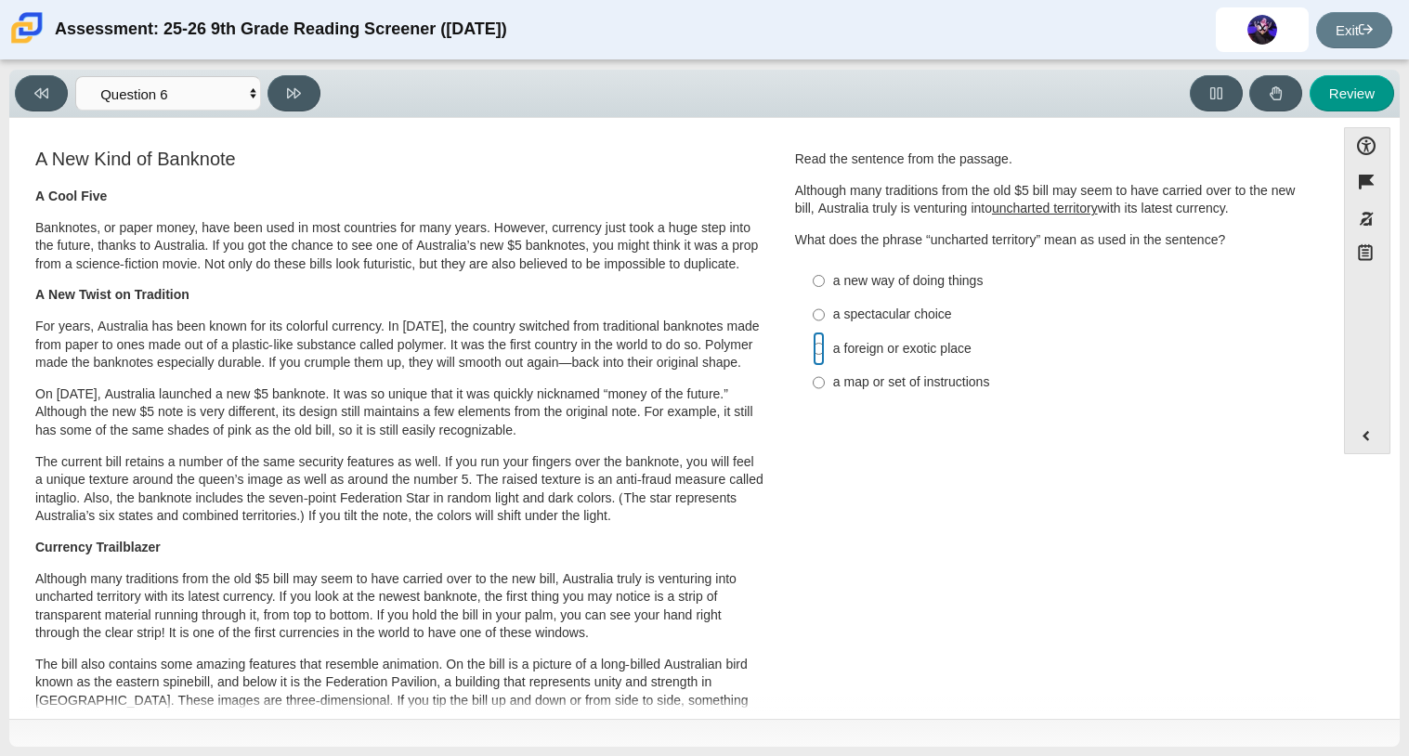
click at [813, 352] on input "a foreign or exotic place a foreign or exotic place" at bounding box center [819, 348] width 12 height 33
radio input "true"
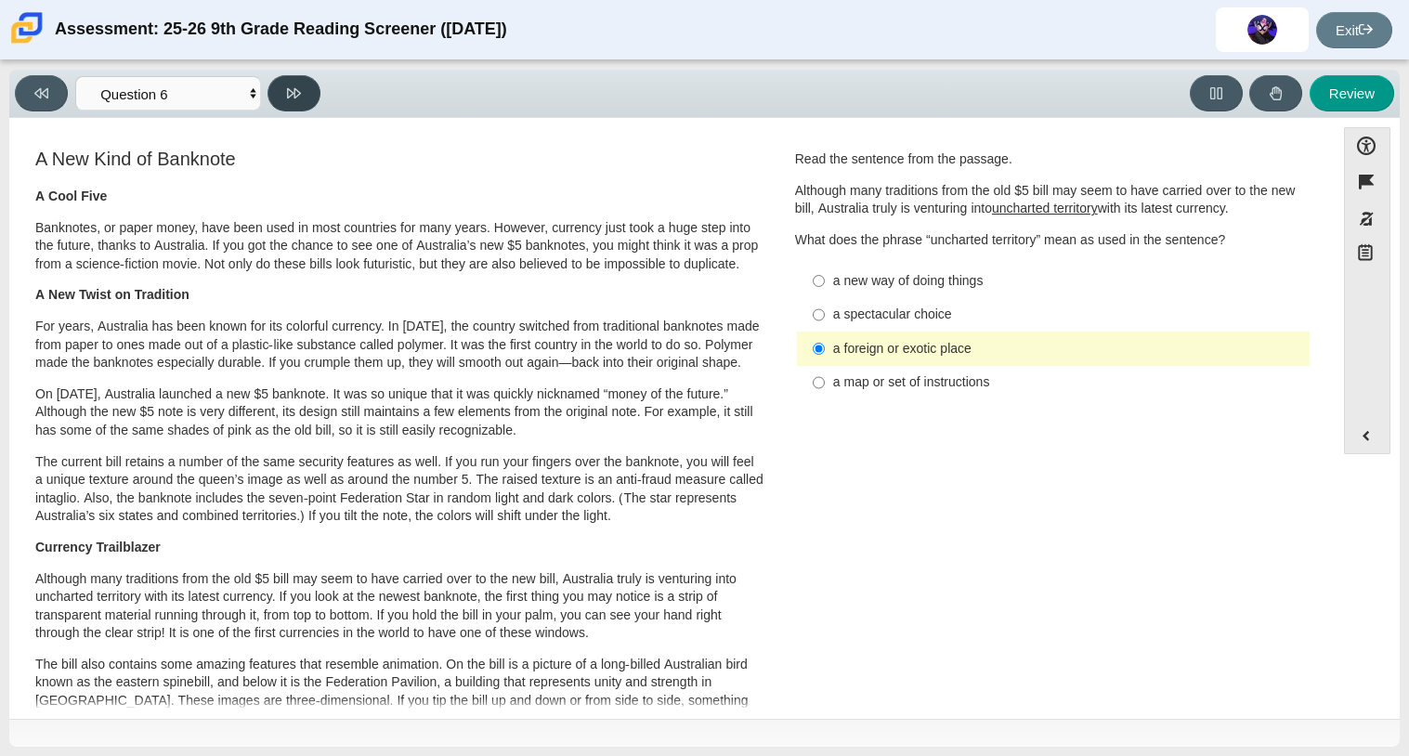
click at [311, 88] on button at bounding box center [293, 93] width 53 height 36
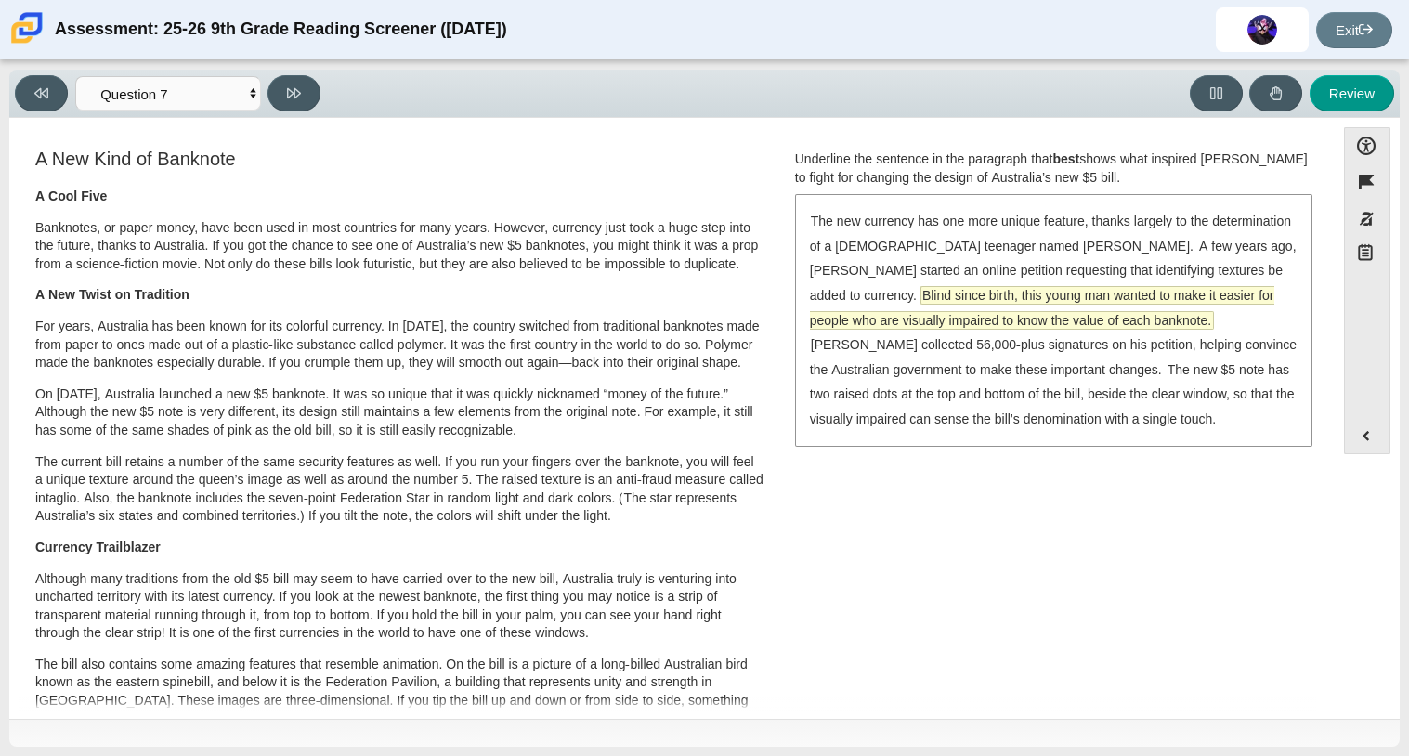
click at [1029, 323] on span "Blind since birth, this young man wanted to make it easier for people who are v…" at bounding box center [1042, 308] width 464 height 42
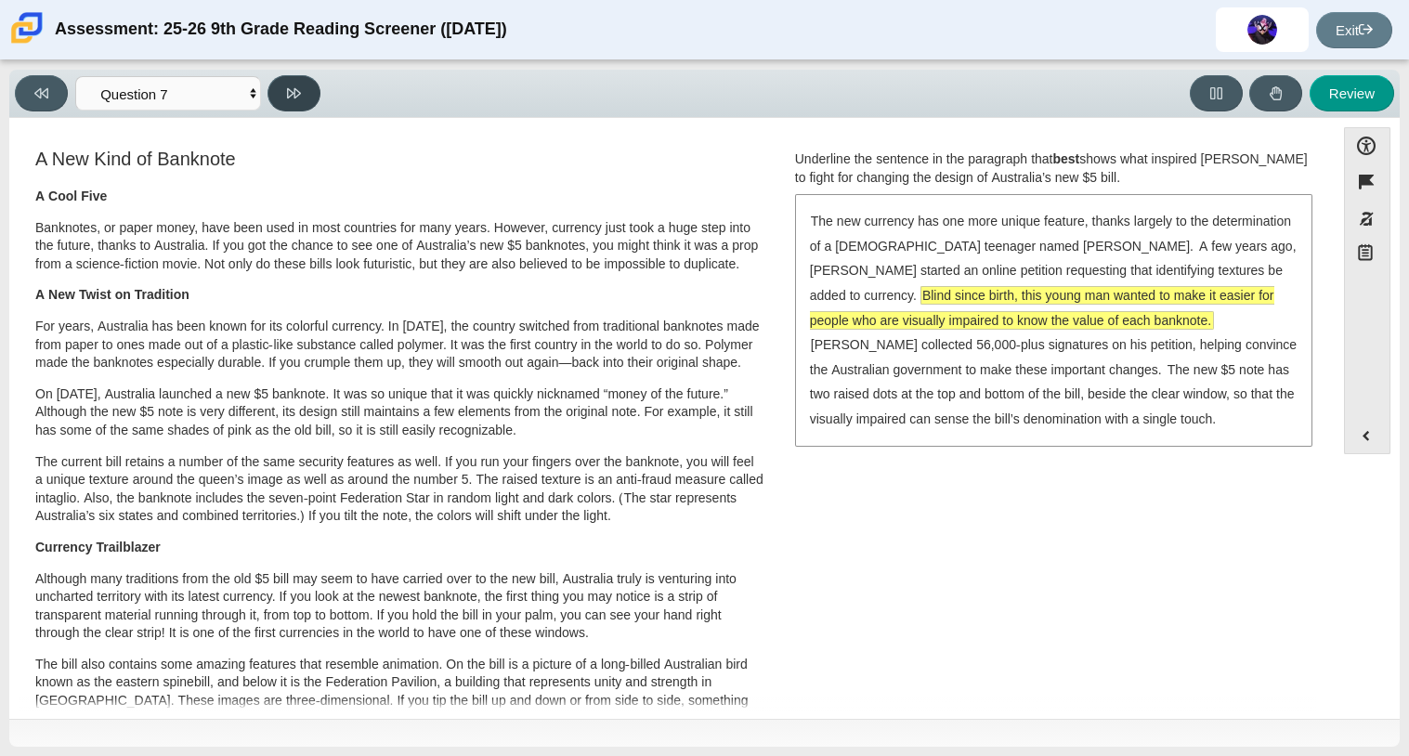
click at [306, 108] on button at bounding box center [293, 93] width 53 height 36
select select "ea8338c2-a6a3-418e-a305-2b963b54a290"
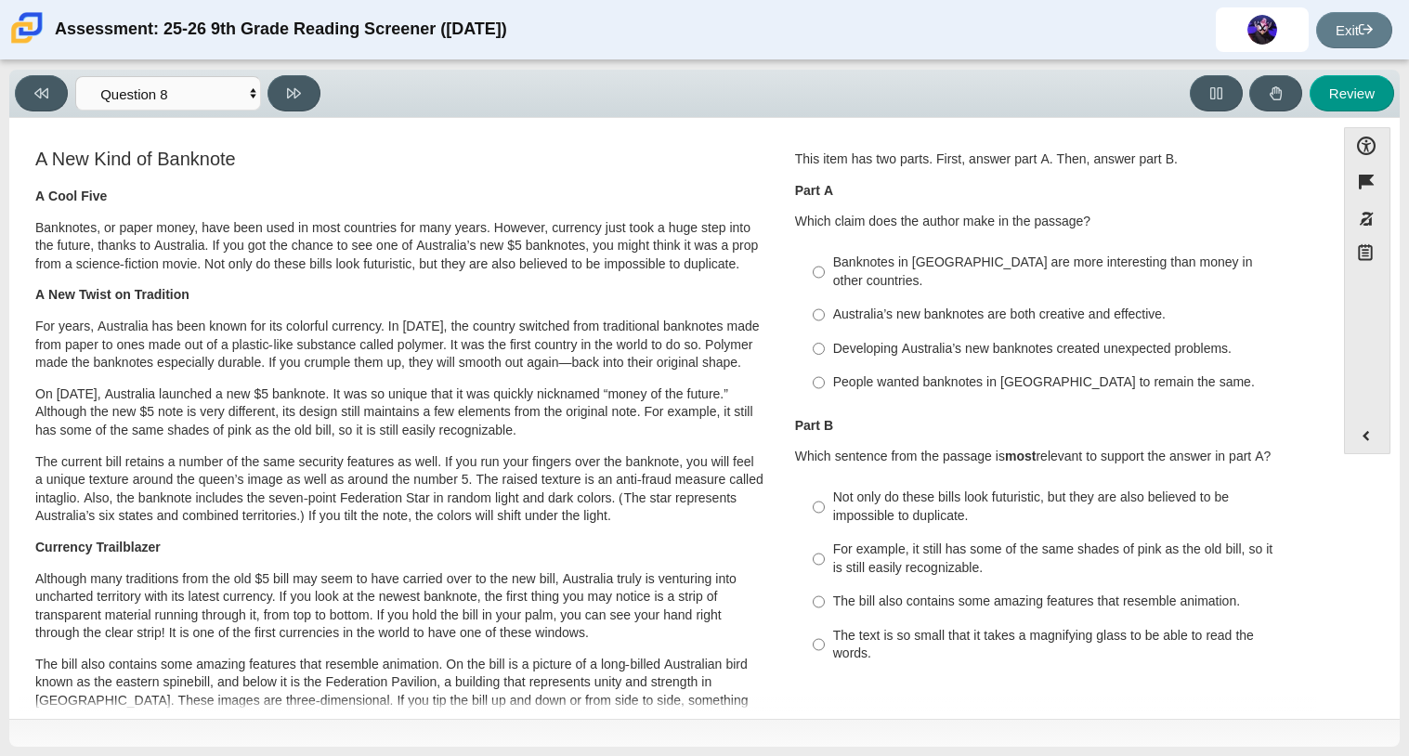
click at [822, 266] on label "Banknotes in Australia are more interesting than money in other countries. Bank…" at bounding box center [1055, 272] width 510 height 52
click at [822, 266] on input "Banknotes in Australia are more interesting than money in other countries. Bank…" at bounding box center [819, 272] width 12 height 52
radio input "true"
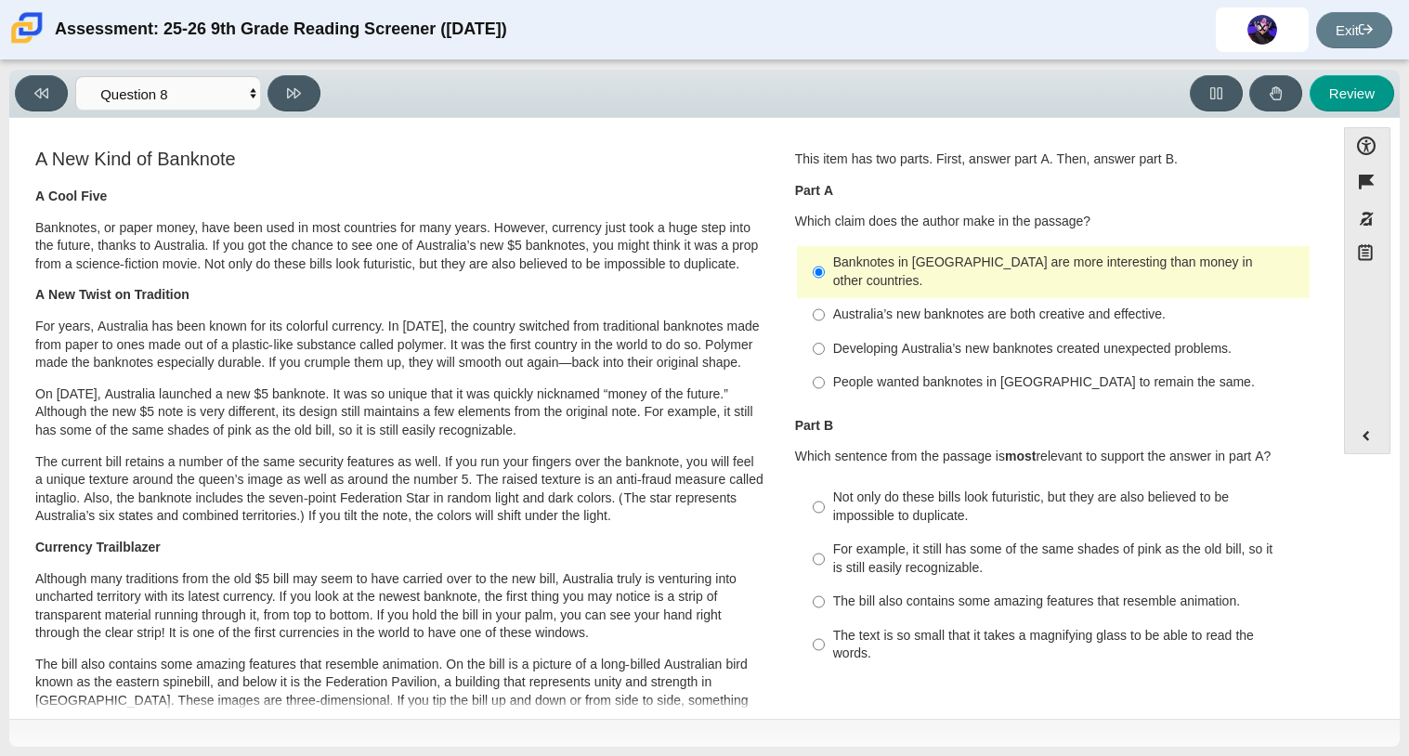
click at [825, 310] on label "Australia’s new banknotes are both creative and effective. Australia’s new bank…" at bounding box center [1055, 314] width 510 height 33
click at [825, 310] on input "Australia’s new banknotes are both creative and effective. Australia’s new bank…" at bounding box center [819, 314] width 12 height 33
radio input "true"
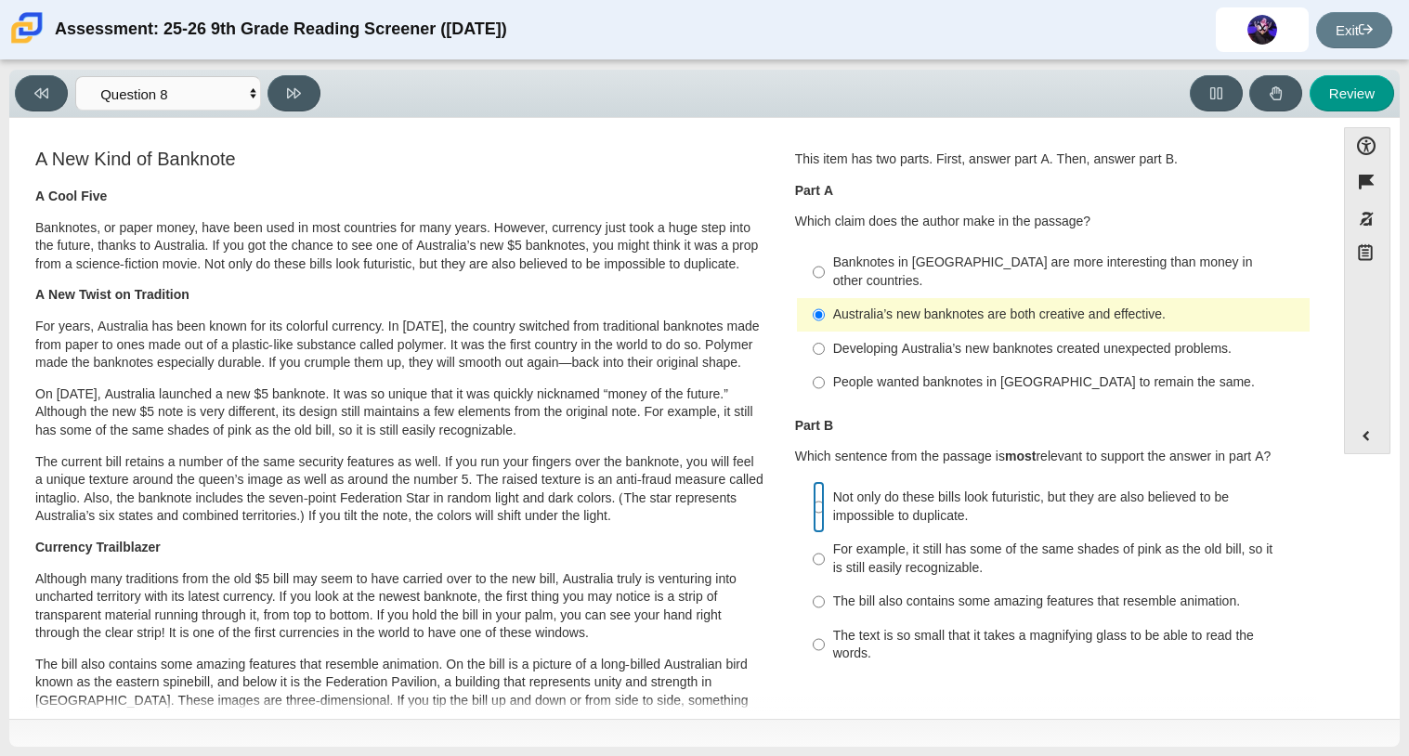
click at [814, 495] on input "Not only do these bills look futuristic, but they are also believed to be impos…" at bounding box center [819, 507] width 12 height 52
radio input "true"
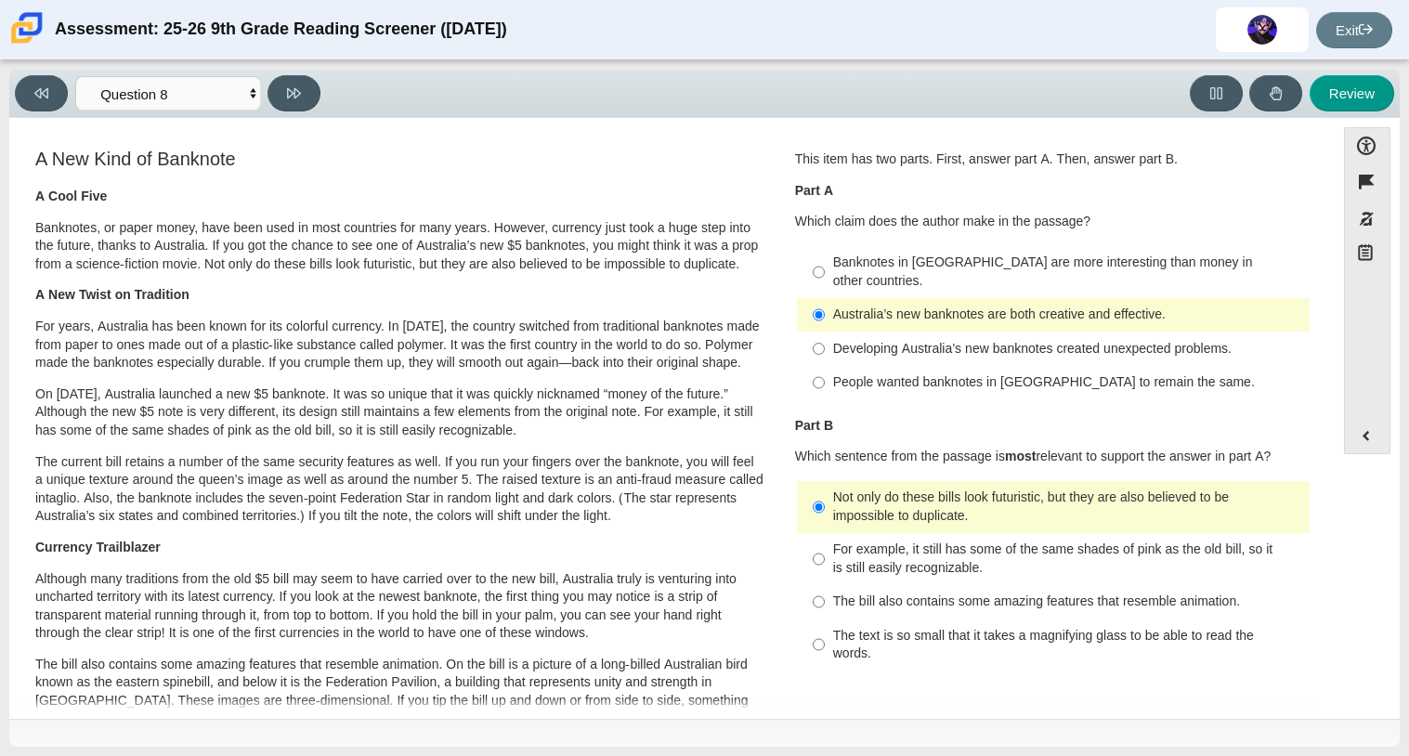
click at [323, 75] on div "Viewing Question 8 of 12 in Pacing Mode Questions Question 1 Question 2 Questio…" at bounding box center [171, 93] width 313 height 36
click at [299, 98] on icon at bounding box center [294, 93] width 14 height 14
select select "89f058d6-b15c-4ef5-a4b3-fdaffb8868b6"
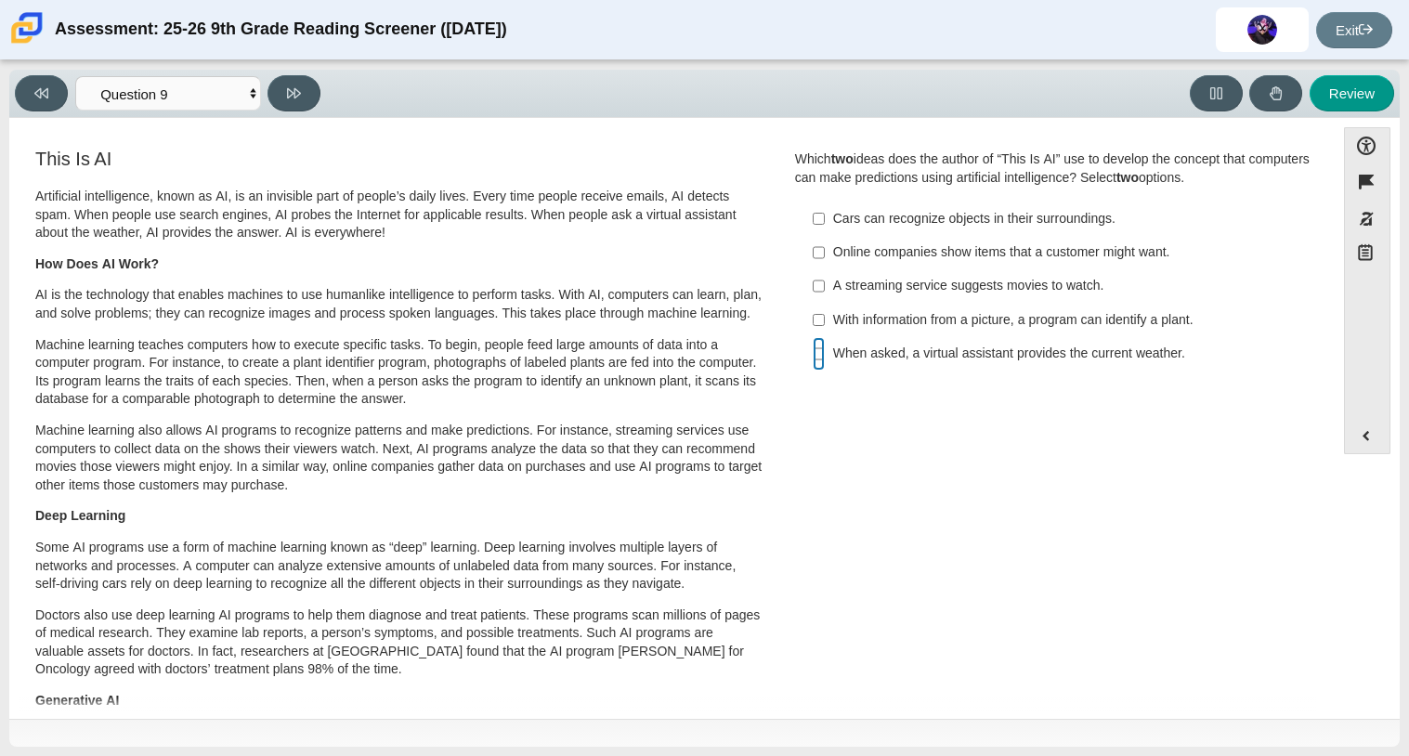
click at [813, 355] on input "When asked, a virtual assistant provides the current weather. When asked, a vir…" at bounding box center [819, 353] width 12 height 33
checkbox input "true"
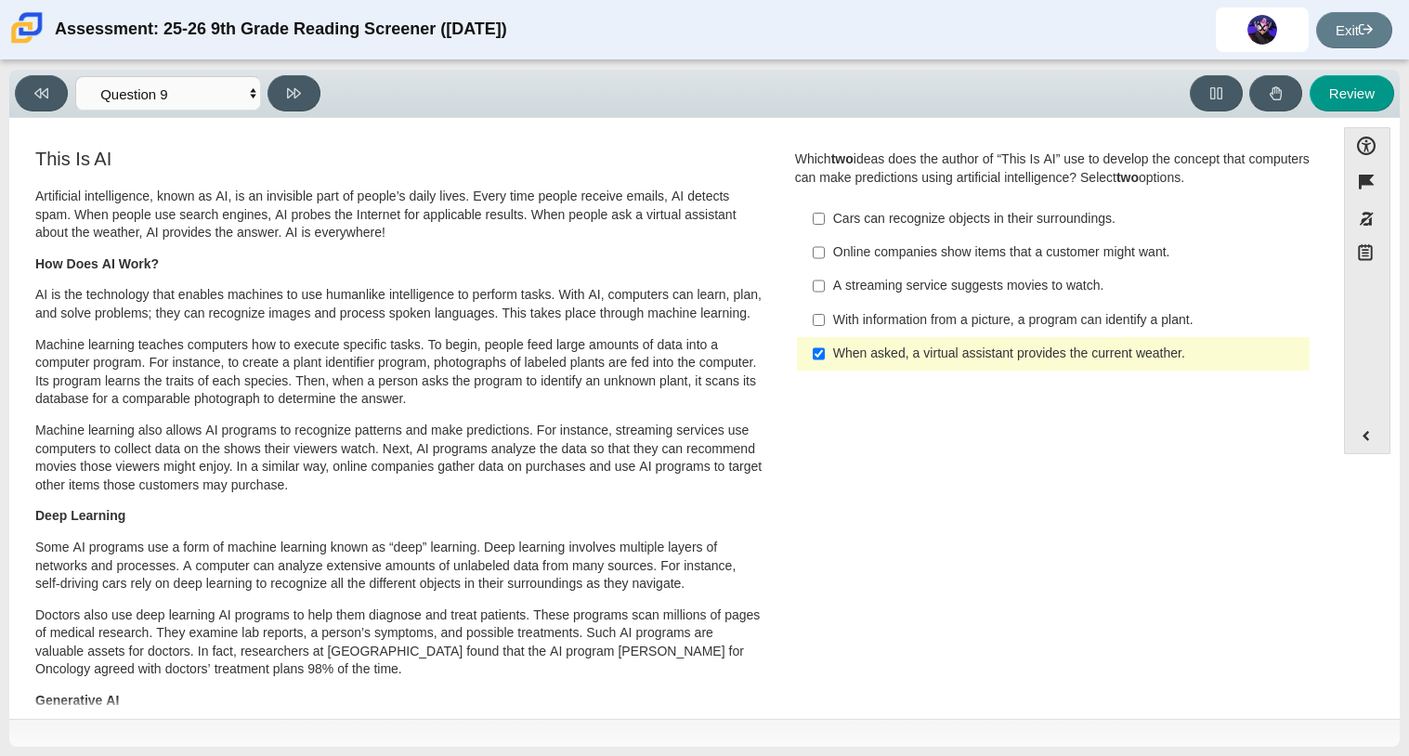
click at [824, 254] on label "Online companies show items that a customer might want. Online companies show i…" at bounding box center [1055, 252] width 510 height 33
click at [824, 254] on input "Online companies show items that a customer might want. Online companies show i…" at bounding box center [819, 252] width 12 height 33
checkbox input "true"
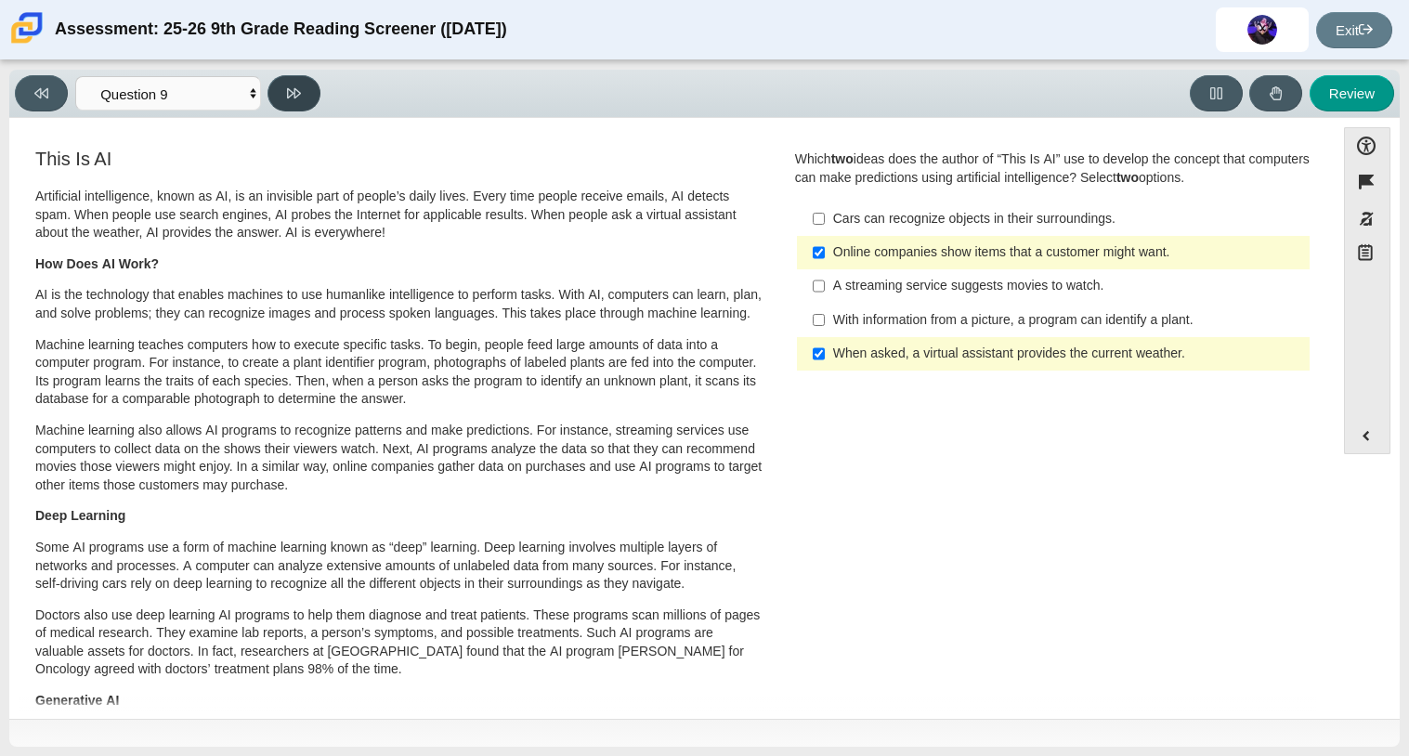
click at [299, 99] on button at bounding box center [293, 93] width 53 height 36
select select "cdf3c14e-a918-44d1-9b63-3db0fa81641e"
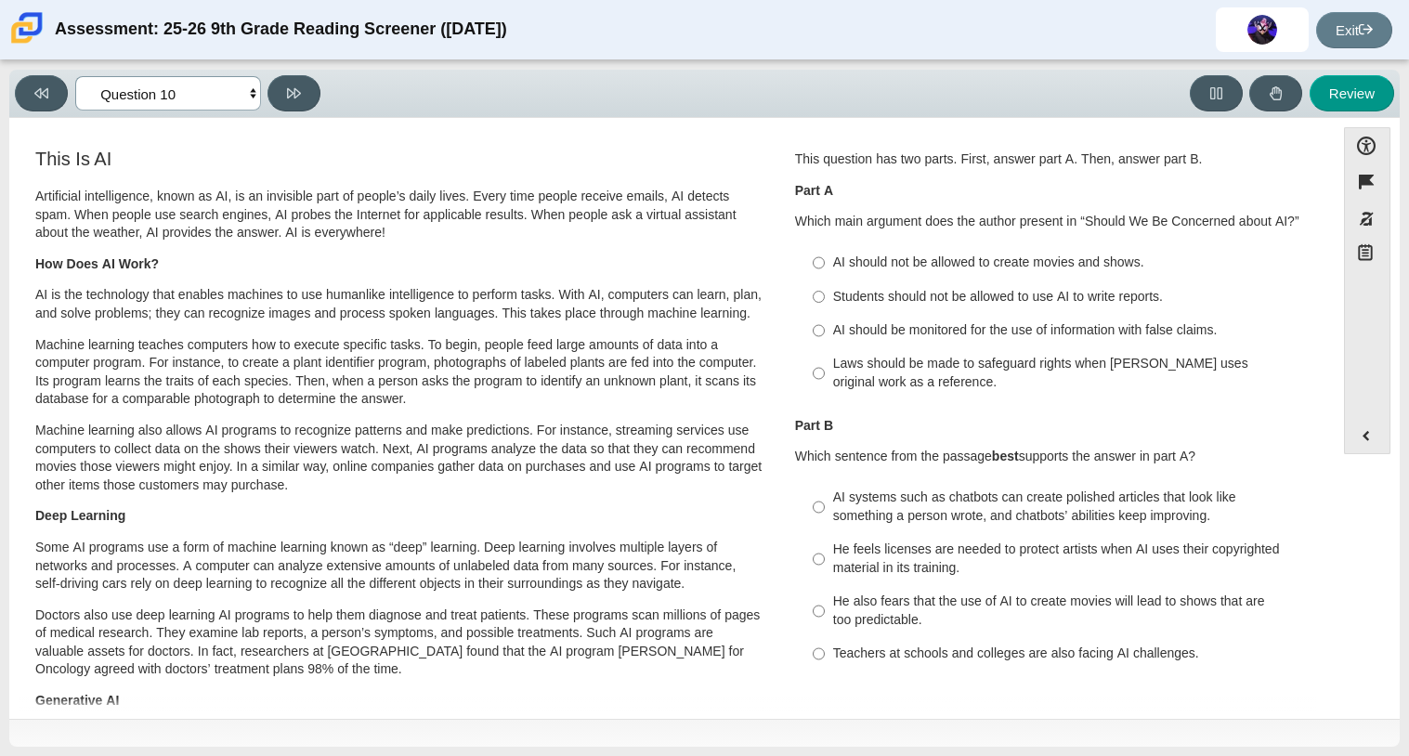
click at [239, 90] on select "Questions Question 1 Question 2 Question 3 Question 4 Question 5 Question 6 Que…" at bounding box center [168, 93] width 186 height 34
click at [815, 329] on input "AI should be monitored for the use of information with false claims. AI should …" at bounding box center [819, 330] width 12 height 33
radio input "true"
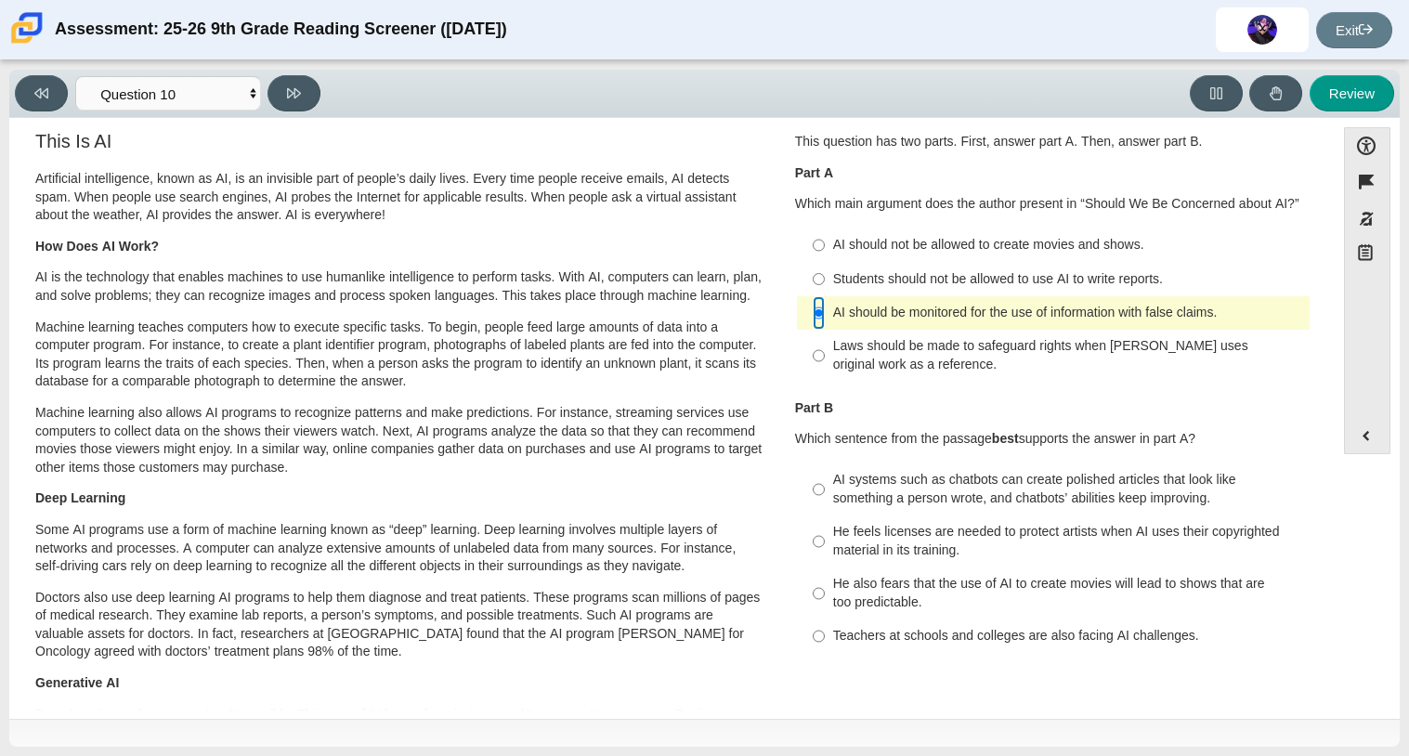
scroll to position [20, 0]
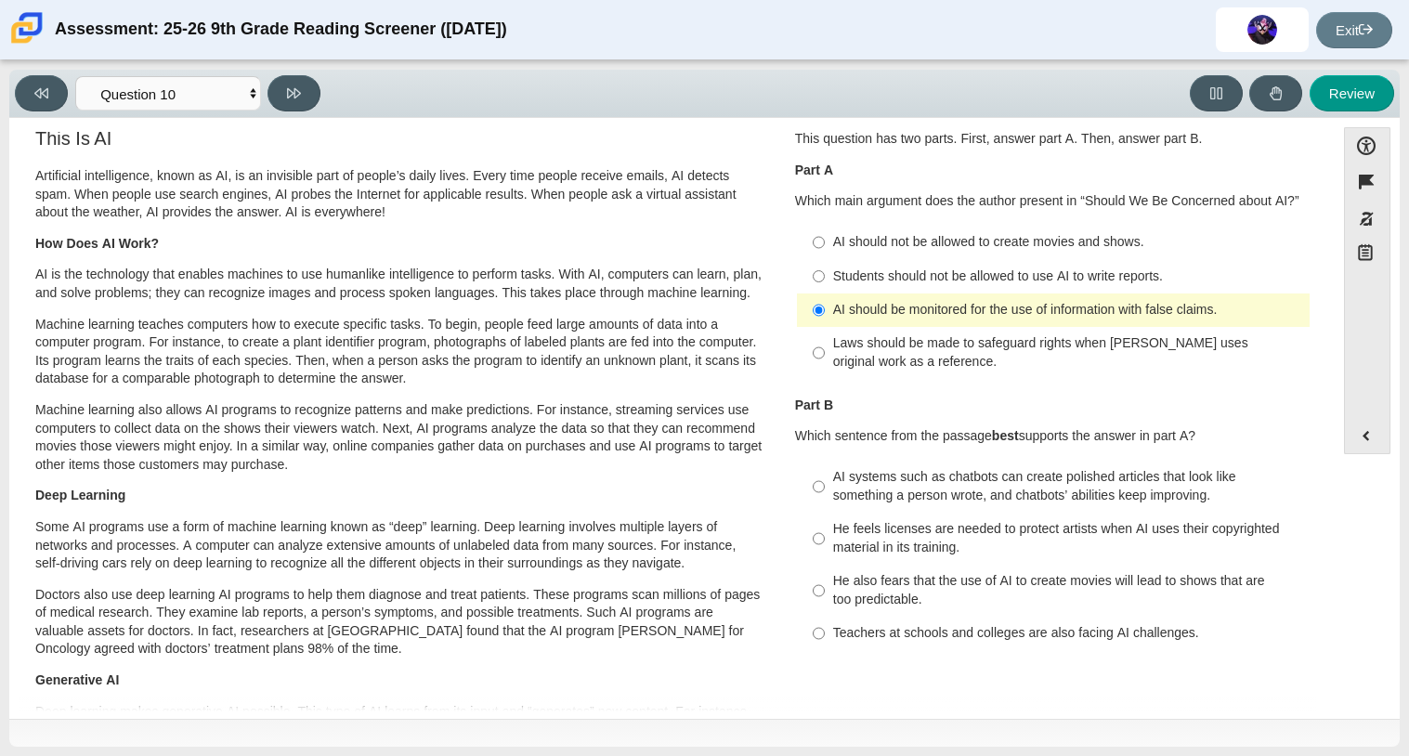
click at [833, 528] on div "He feels licenses are needed to protect artists when AI uses their copyrighted …" at bounding box center [1067, 538] width 469 height 36
click at [825, 528] on input "He feels licenses are needed to protect artists when AI uses their copyrighted …" at bounding box center [819, 539] width 12 height 52
radio input "true"
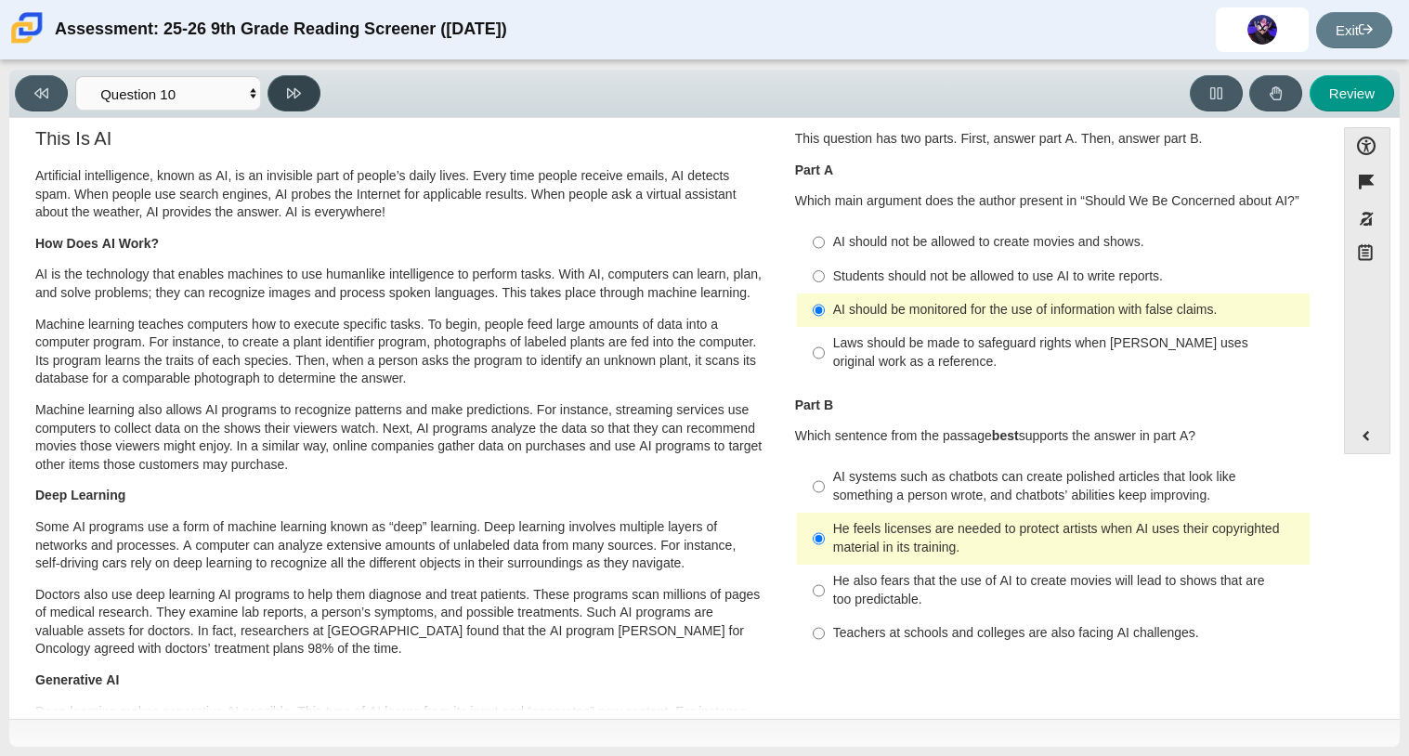
click at [283, 93] on button at bounding box center [293, 93] width 53 height 36
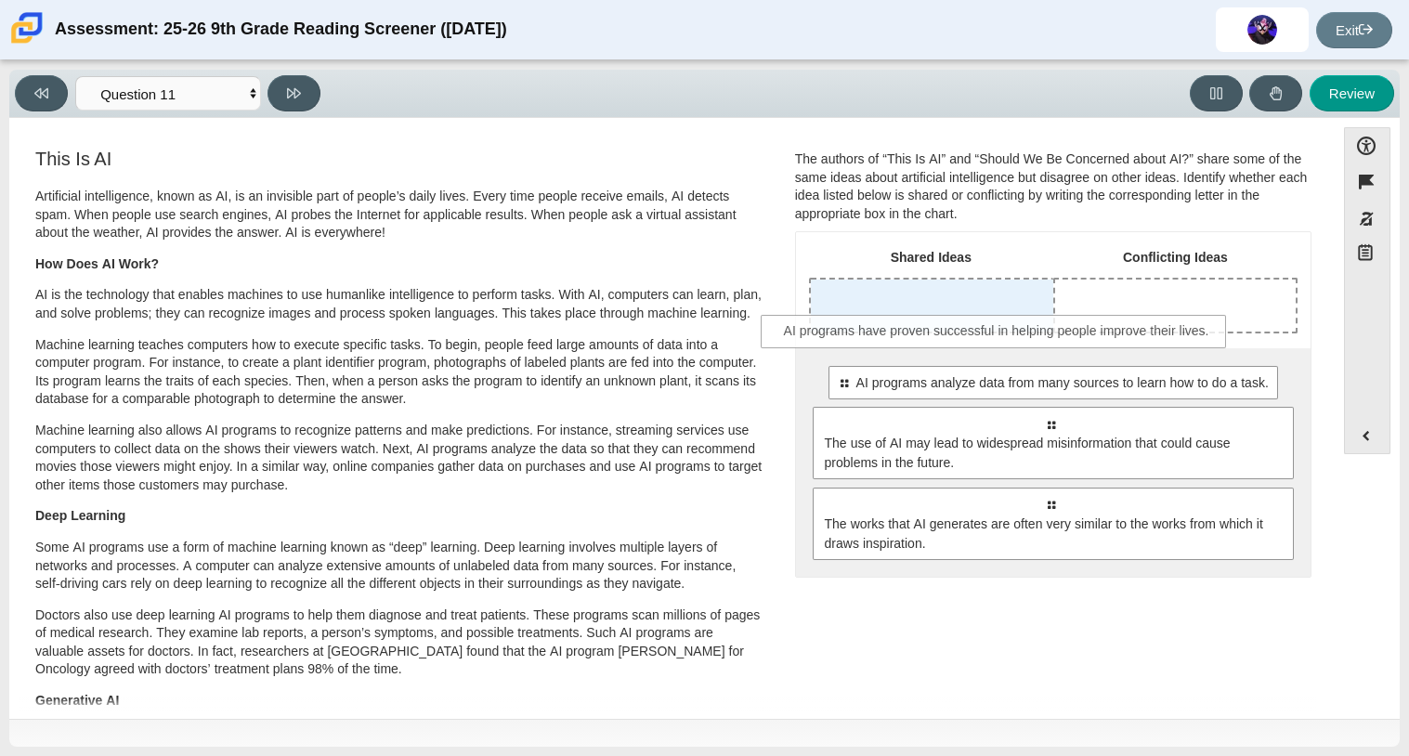
drag, startPoint x: 988, startPoint y: 378, endPoint x: 936, endPoint y: 324, distance: 74.9
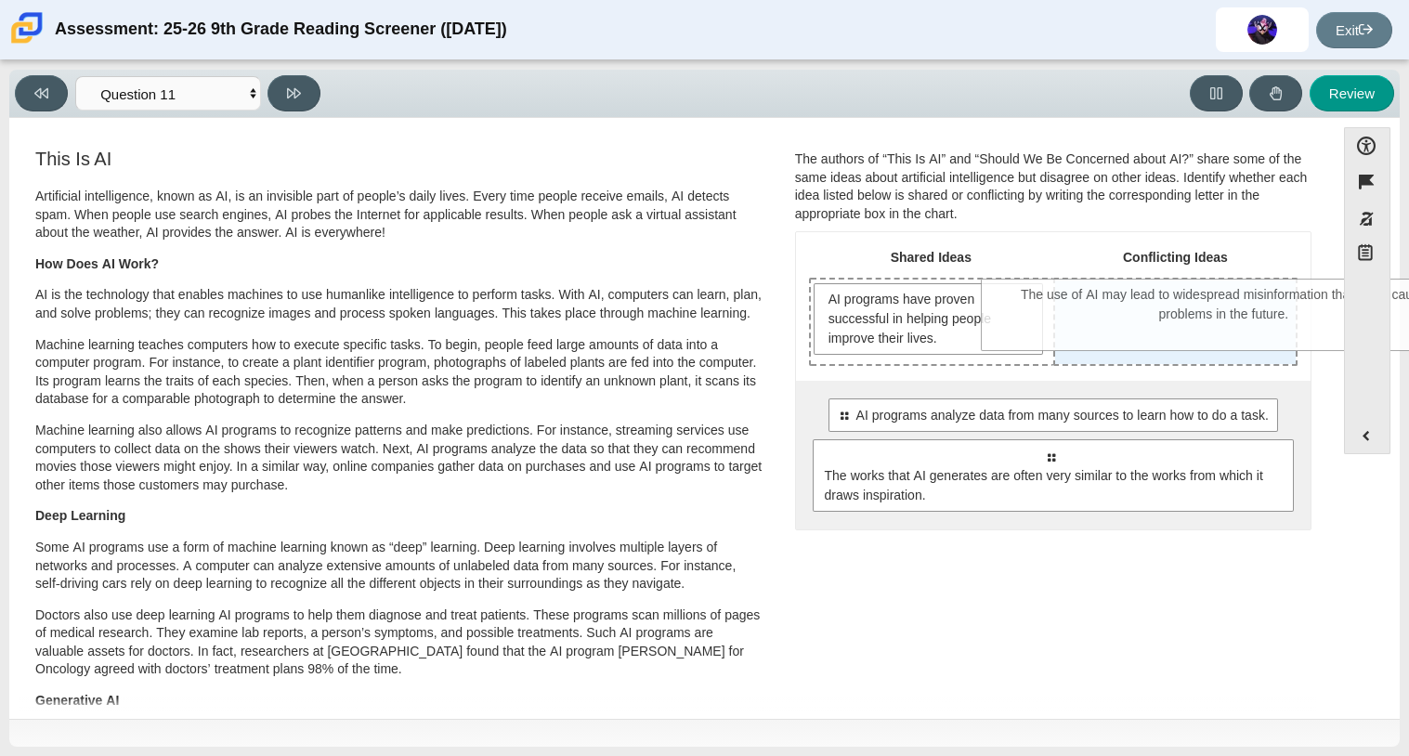
drag, startPoint x: 1010, startPoint y: 485, endPoint x: 1183, endPoint y: 325, distance: 236.0
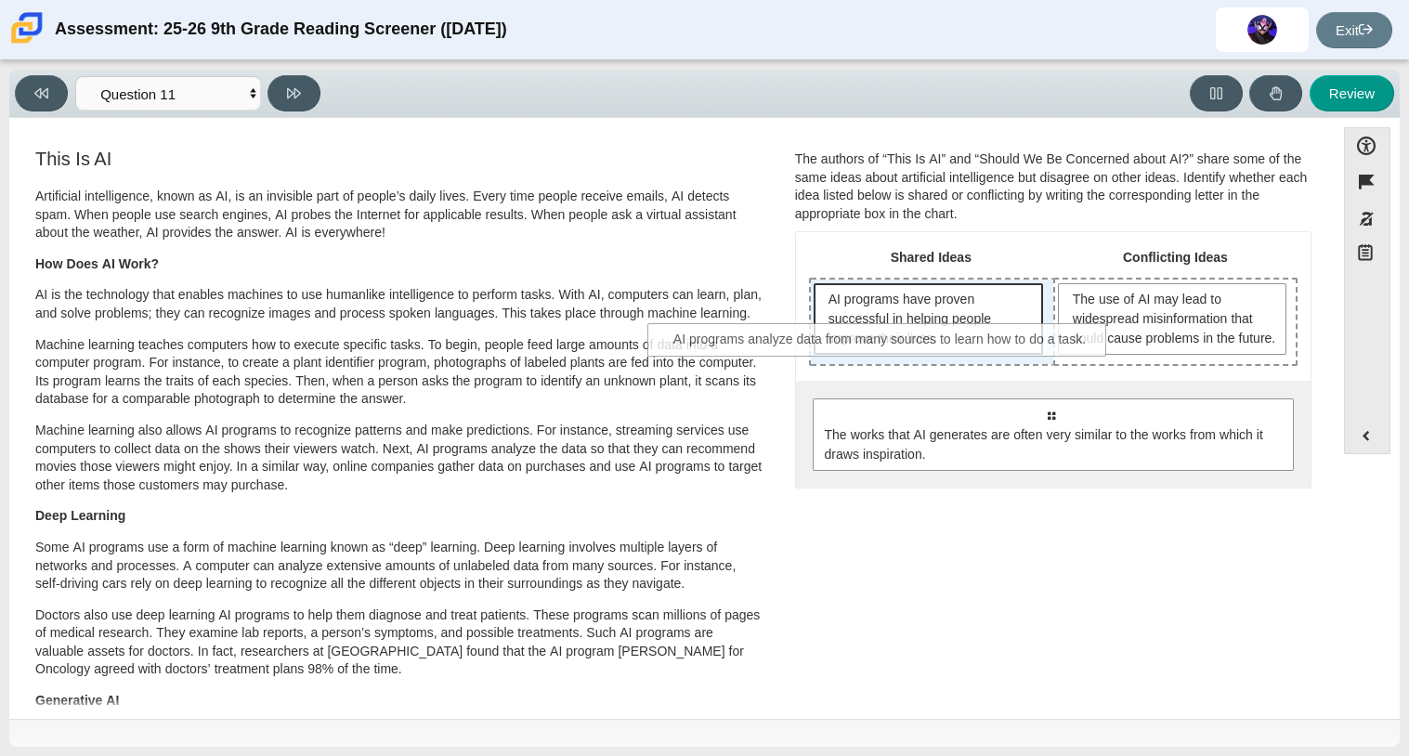
drag, startPoint x: 1165, startPoint y: 444, endPoint x: 994, endPoint y: 349, distance: 195.4
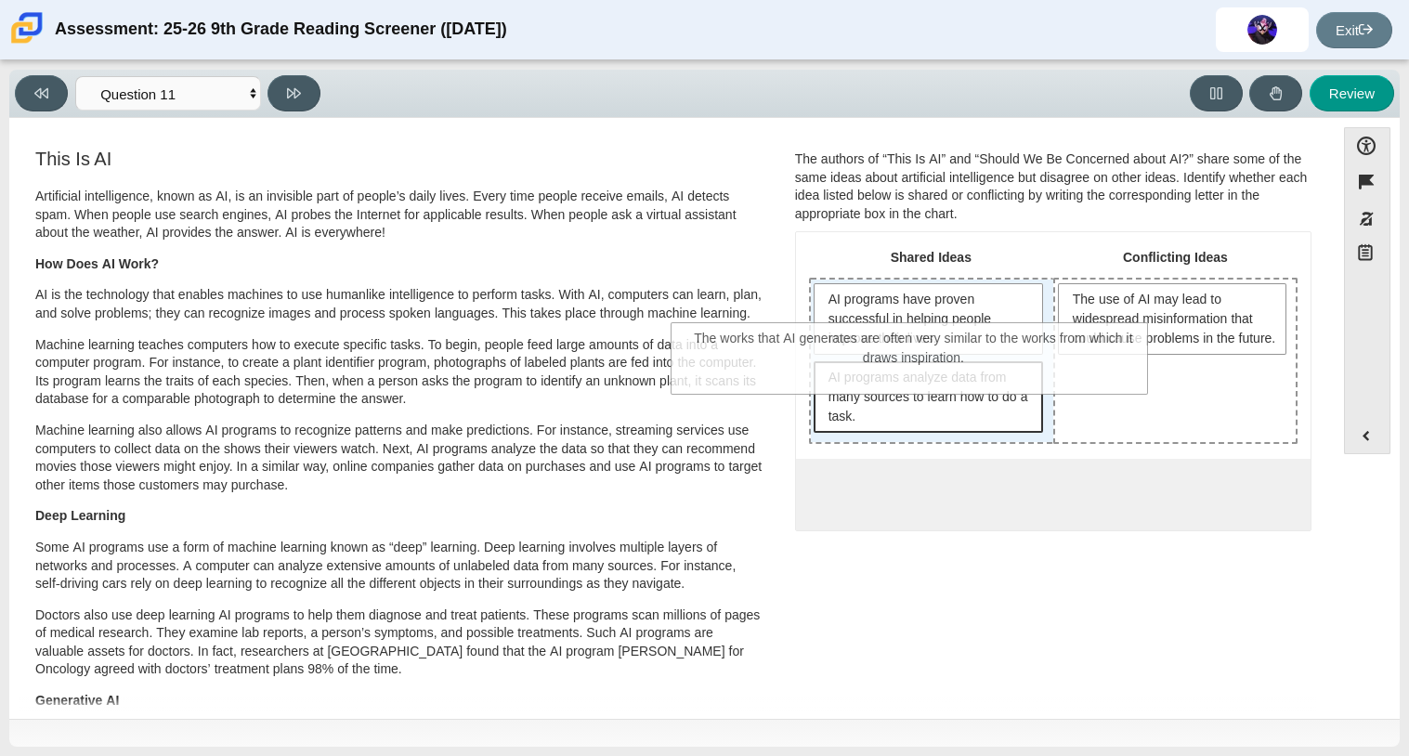
drag, startPoint x: 1076, startPoint y: 515, endPoint x: 940, endPoint y: 361, distance: 205.2
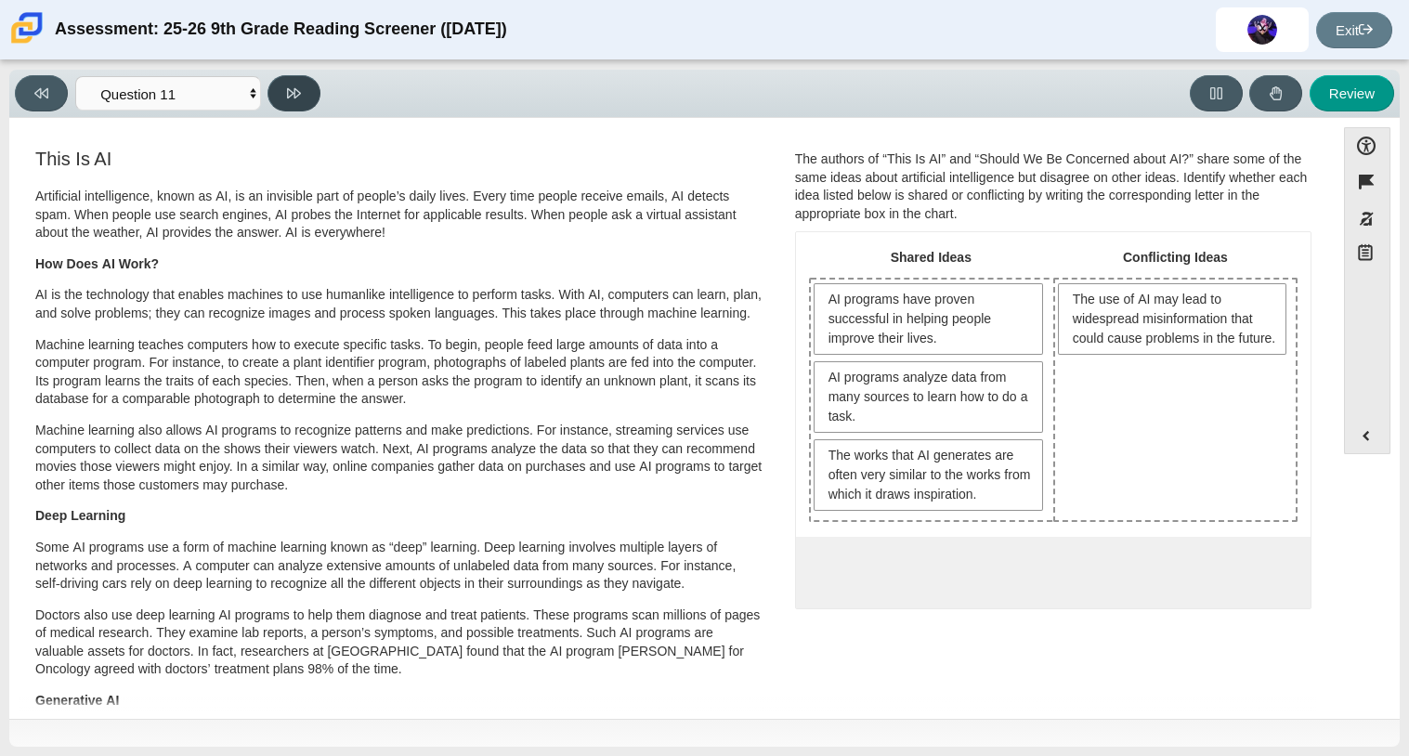
click at [300, 93] on icon at bounding box center [294, 93] width 14 height 14
select select "c3effed4-44ce-4a19-bd96-1787f34e9b4c"
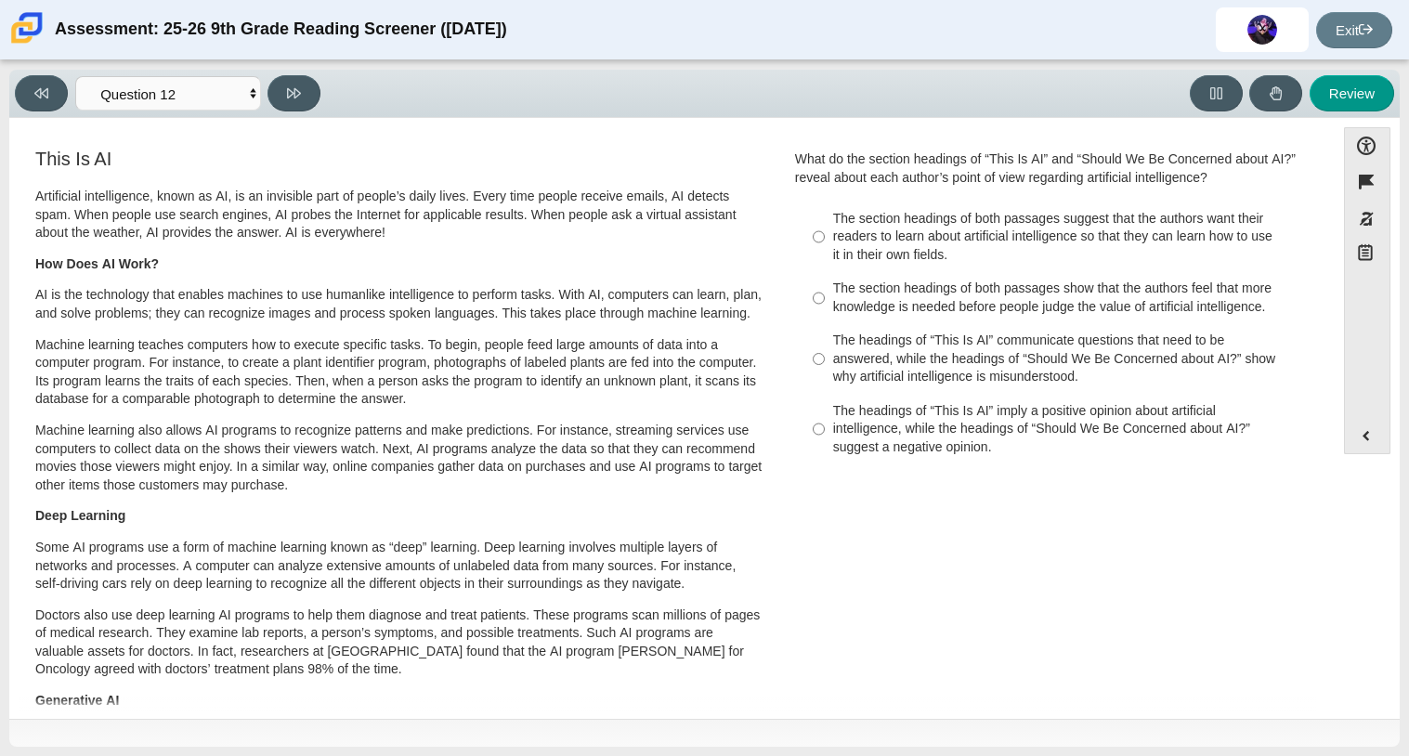
click at [833, 333] on div "The headings of “This Is AI” communicate questions that need to be answered, wh…" at bounding box center [1067, 359] width 469 height 55
click at [825, 333] on input "The headings of “This Is AI” communicate questions that need to be answered, wh…" at bounding box center [819, 359] width 12 height 71
radio input "true"
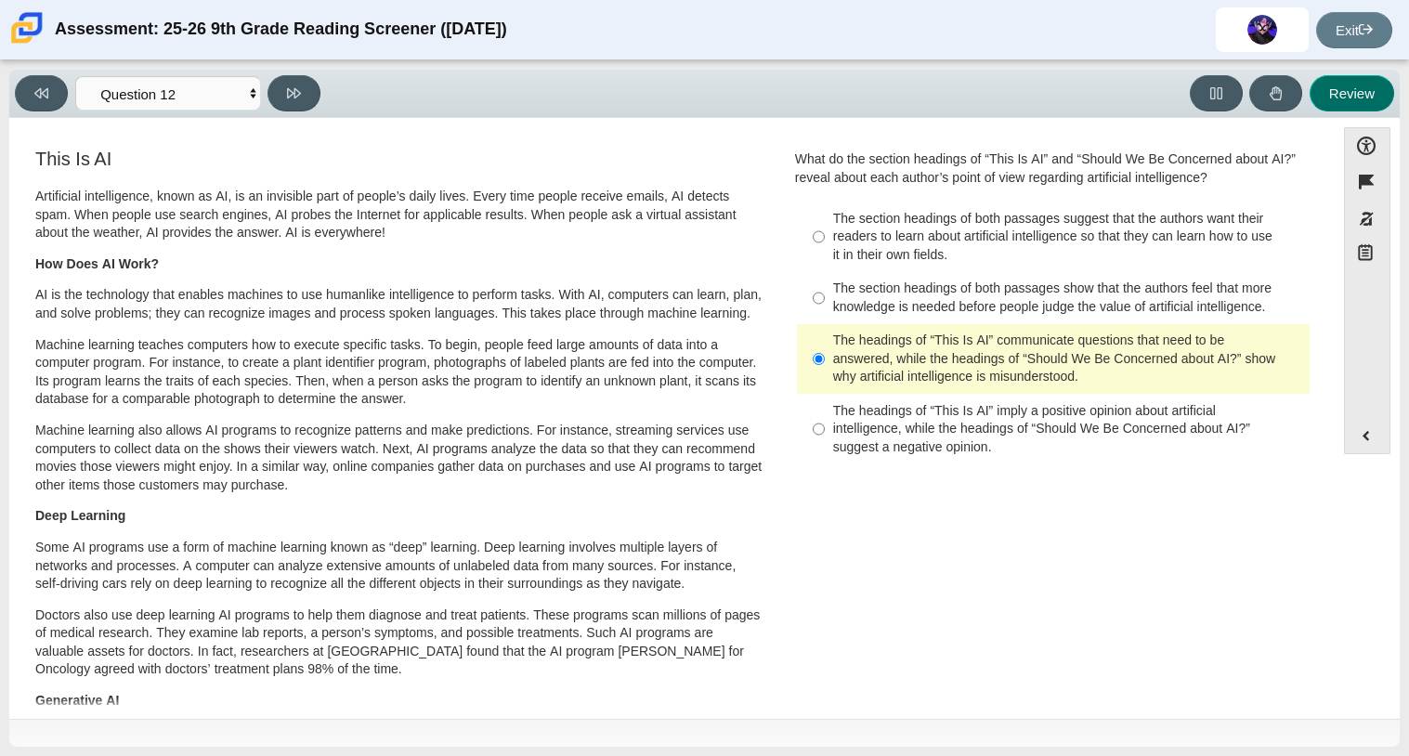
click at [1351, 85] on button "Review" at bounding box center [1351, 93] width 85 height 36
select select "review"
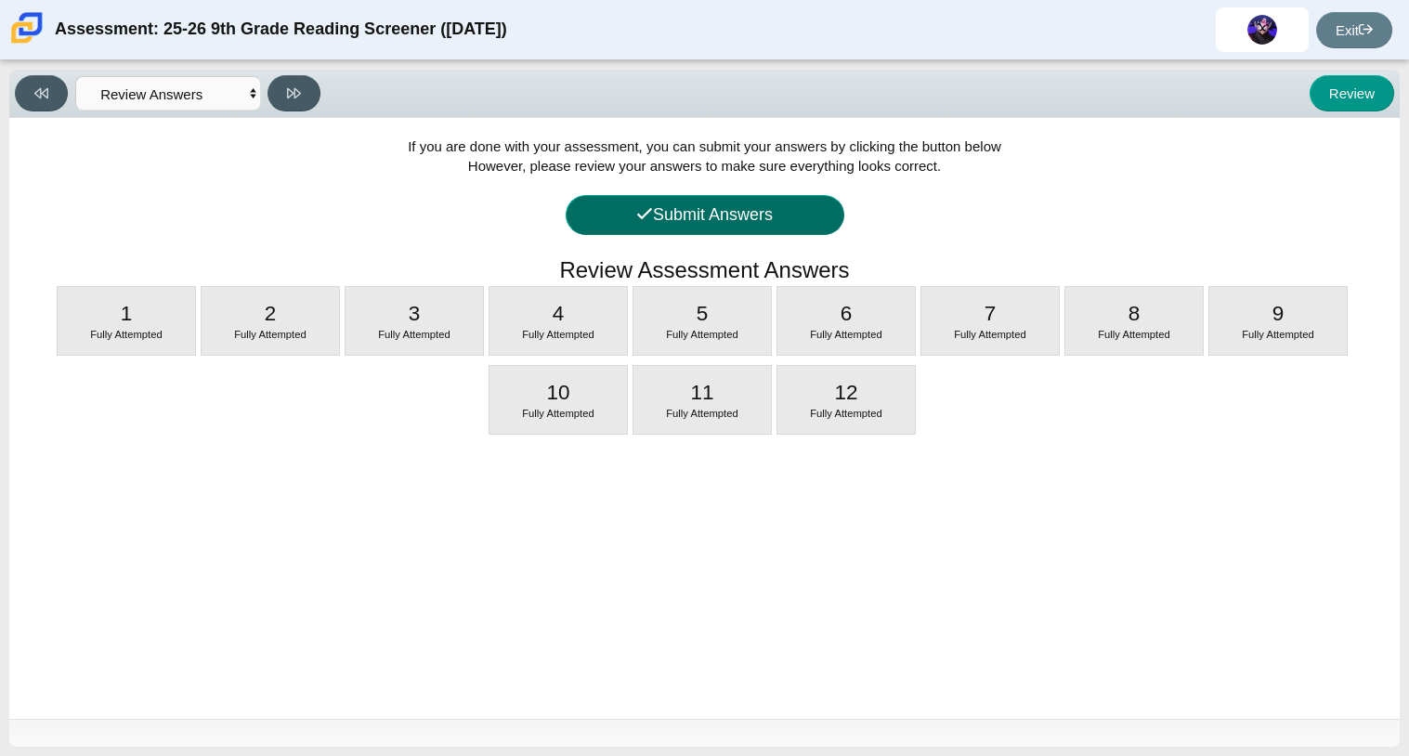
click at [748, 195] on button "Submit Answers" at bounding box center [705, 215] width 279 height 40
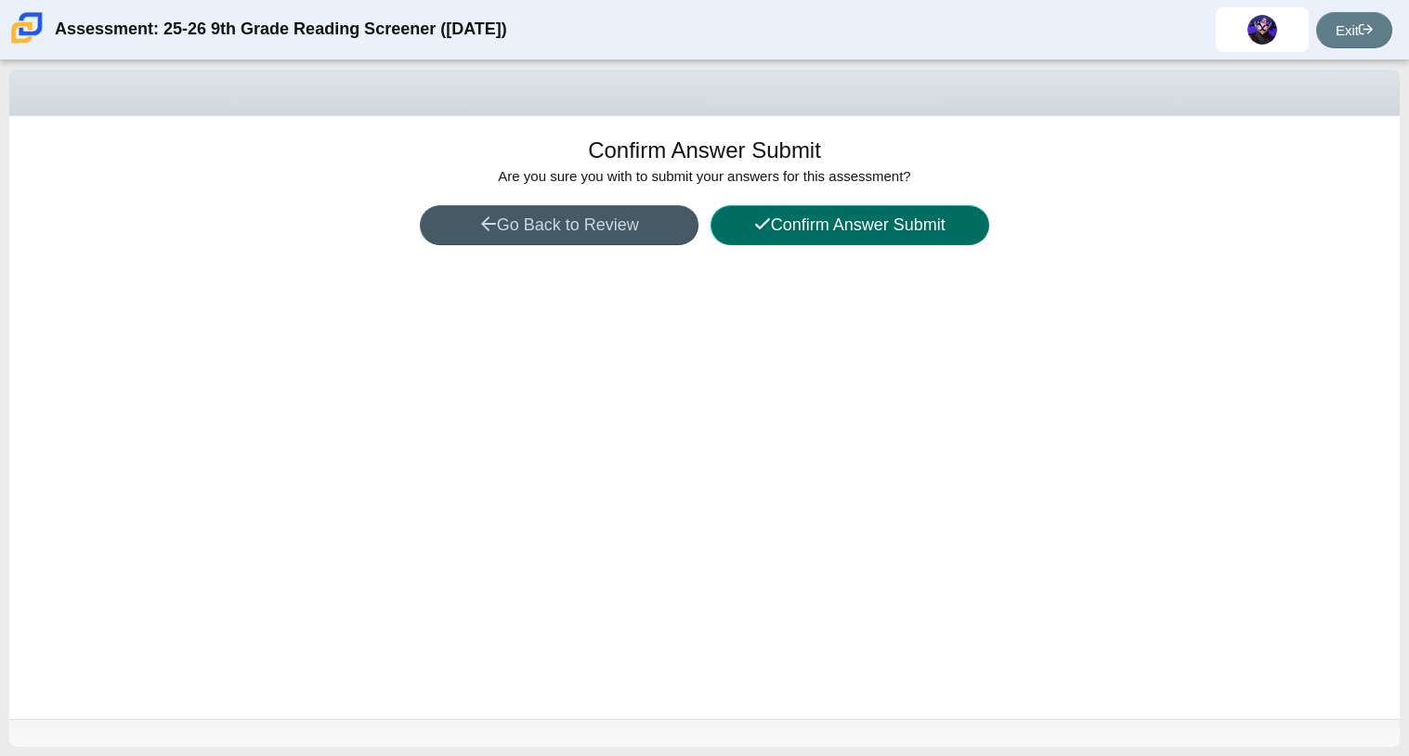
click at [795, 228] on button "Confirm Answer Submit" at bounding box center [849, 225] width 279 height 40
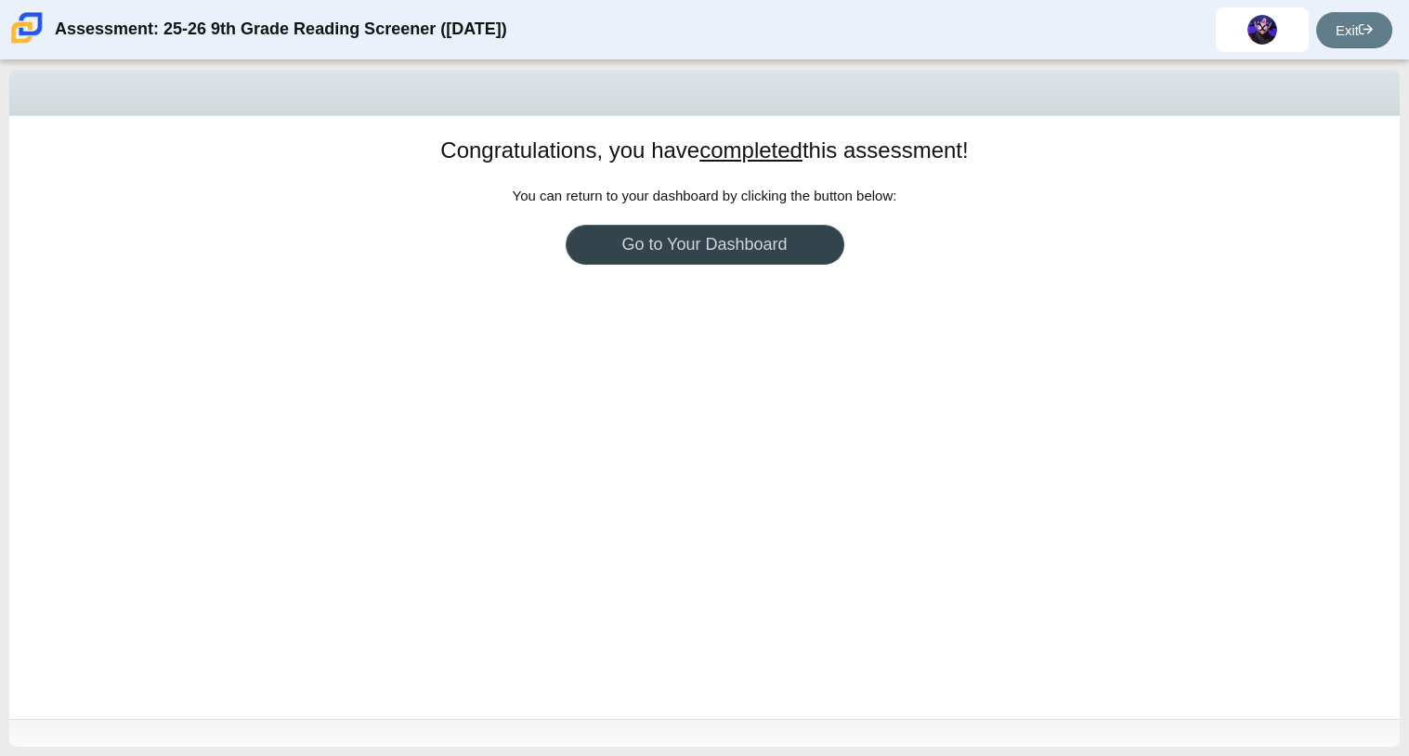
click at [778, 234] on link "Go to Your Dashboard" at bounding box center [705, 245] width 279 height 40
